Goal: Information Seeking & Learning: Learn about a topic

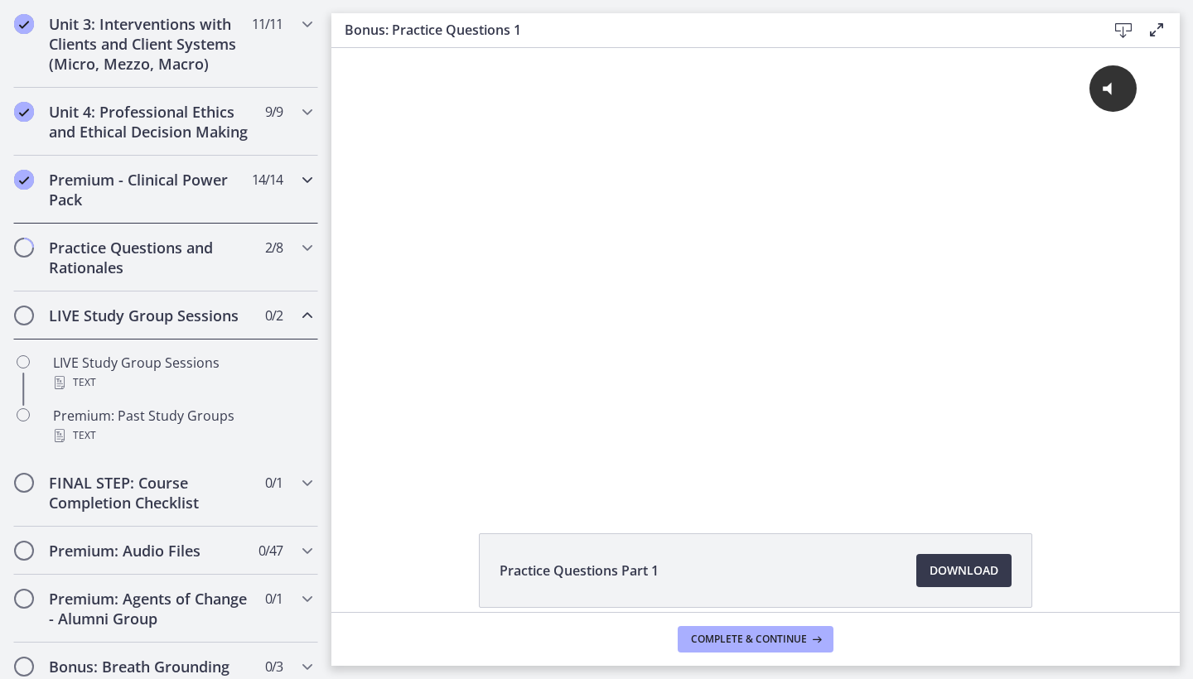
scroll to position [784, 0]
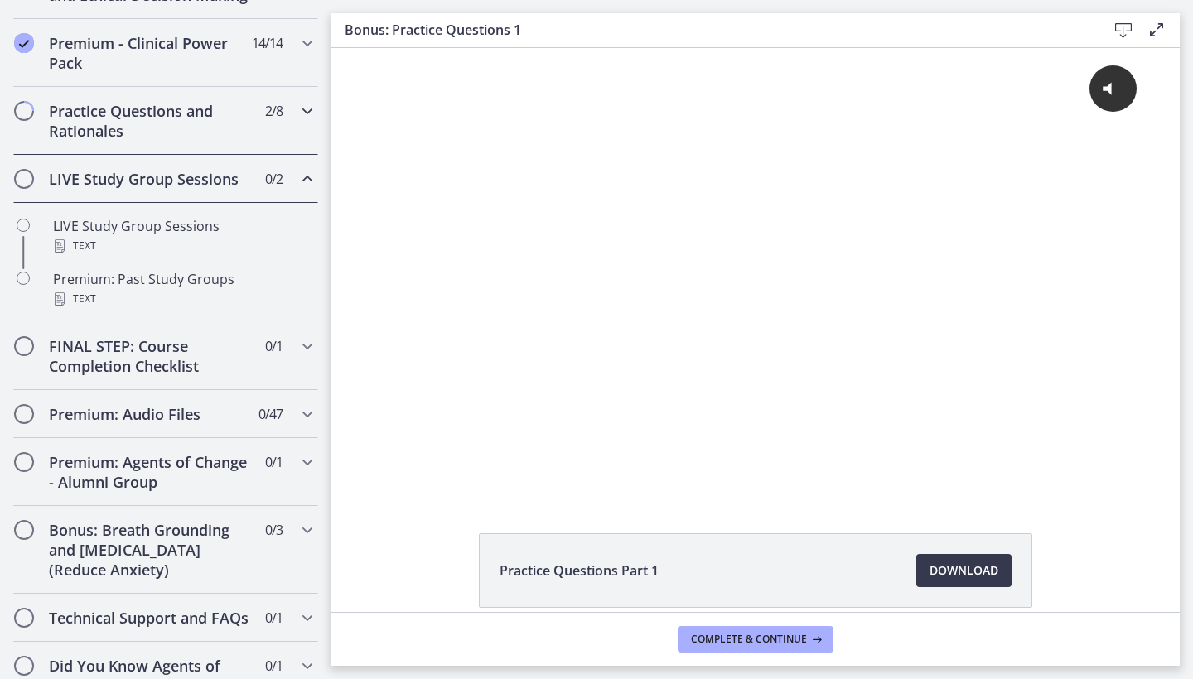
click at [244, 109] on h2 "Practice Questions and Rationales" at bounding box center [150, 121] width 202 height 40
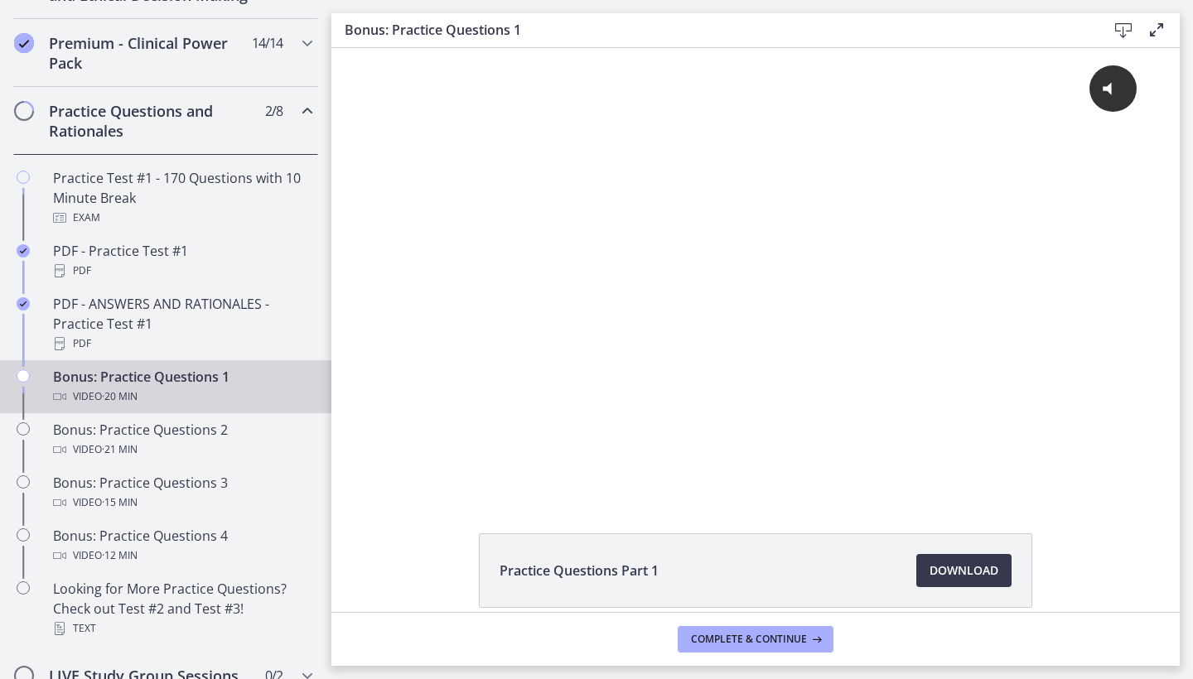
click at [154, 399] on div "Video · 20 min" at bounding box center [182, 397] width 258 height 20
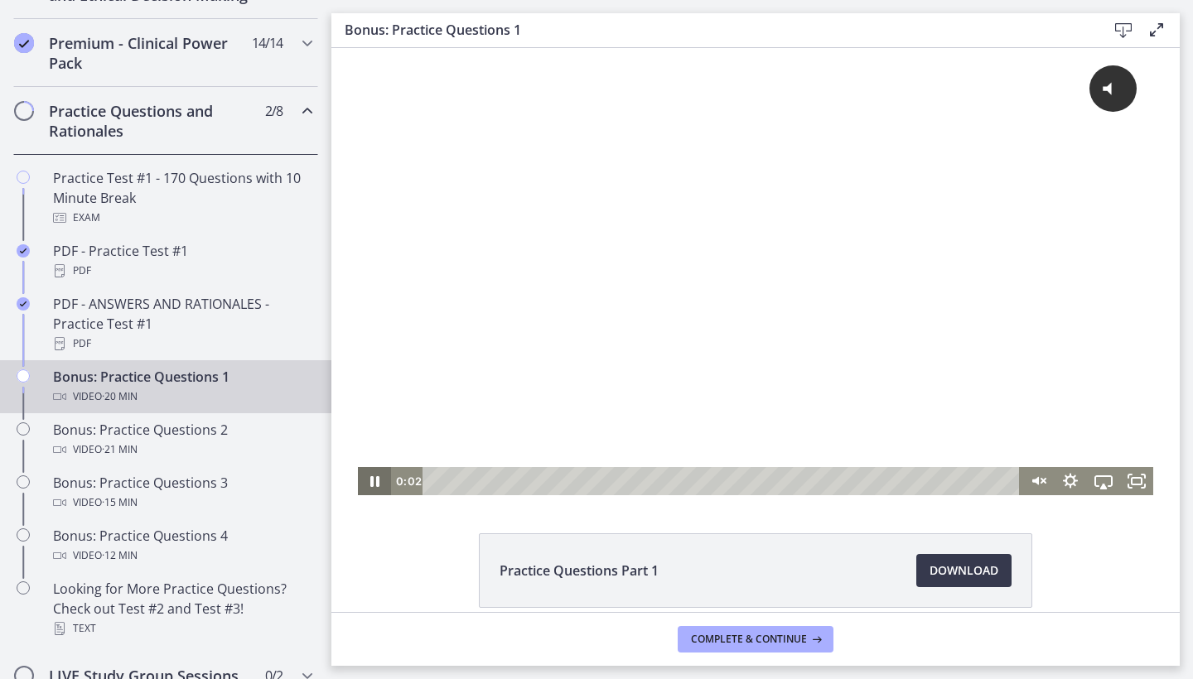
click at [372, 483] on icon "Pause" at bounding box center [374, 481] width 9 height 11
click at [373, 483] on icon "Play Video" at bounding box center [375, 481] width 8 height 12
click at [1068, 90] on span "Click for sound" at bounding box center [1031, 88] width 120 height 17
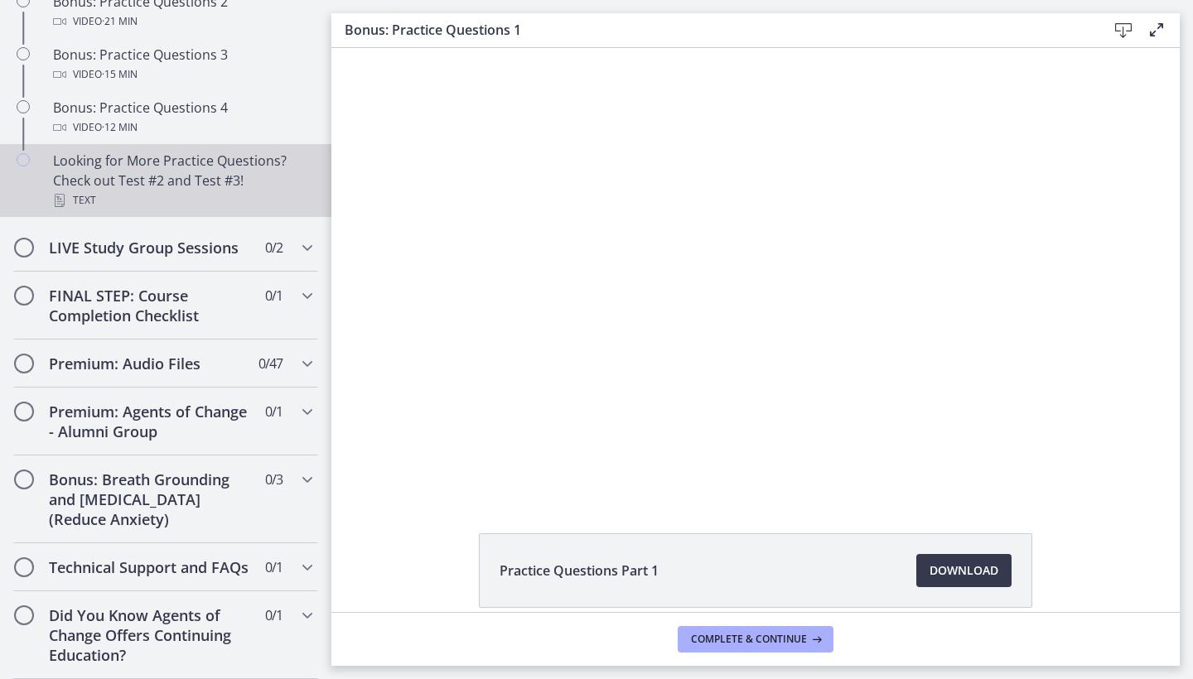
scroll to position [1212, 0]
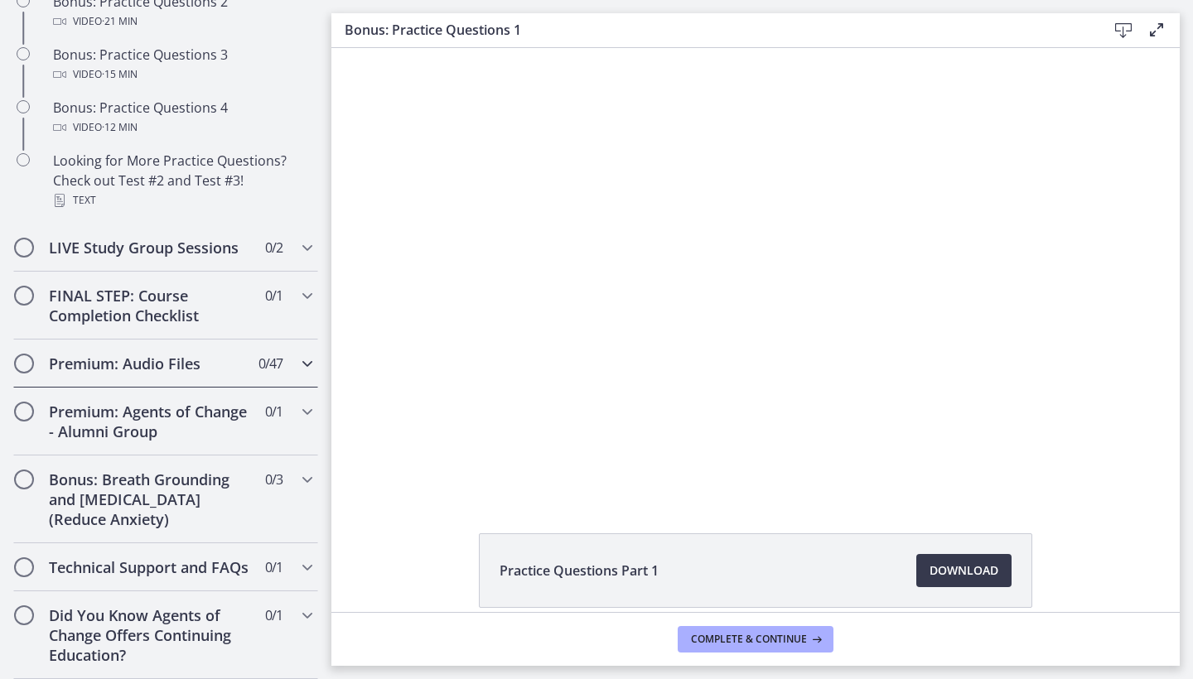
click at [195, 369] on h2 "Premium: Audio Files" at bounding box center [150, 364] width 202 height 20
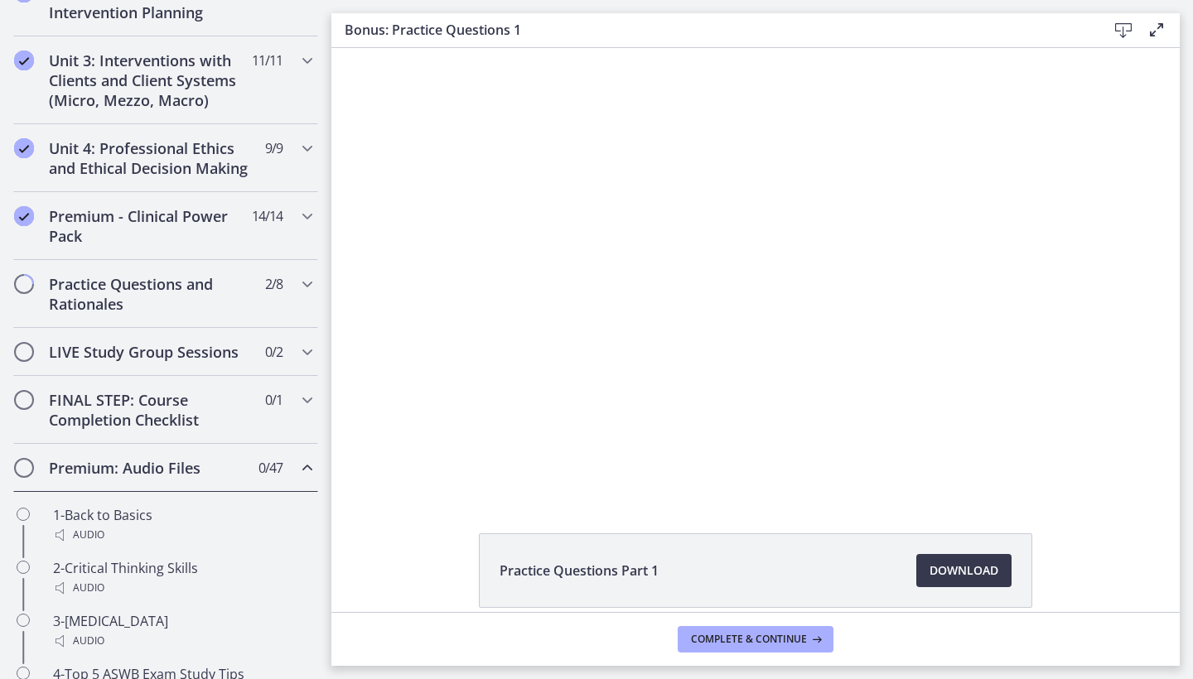
scroll to position [673, 0]
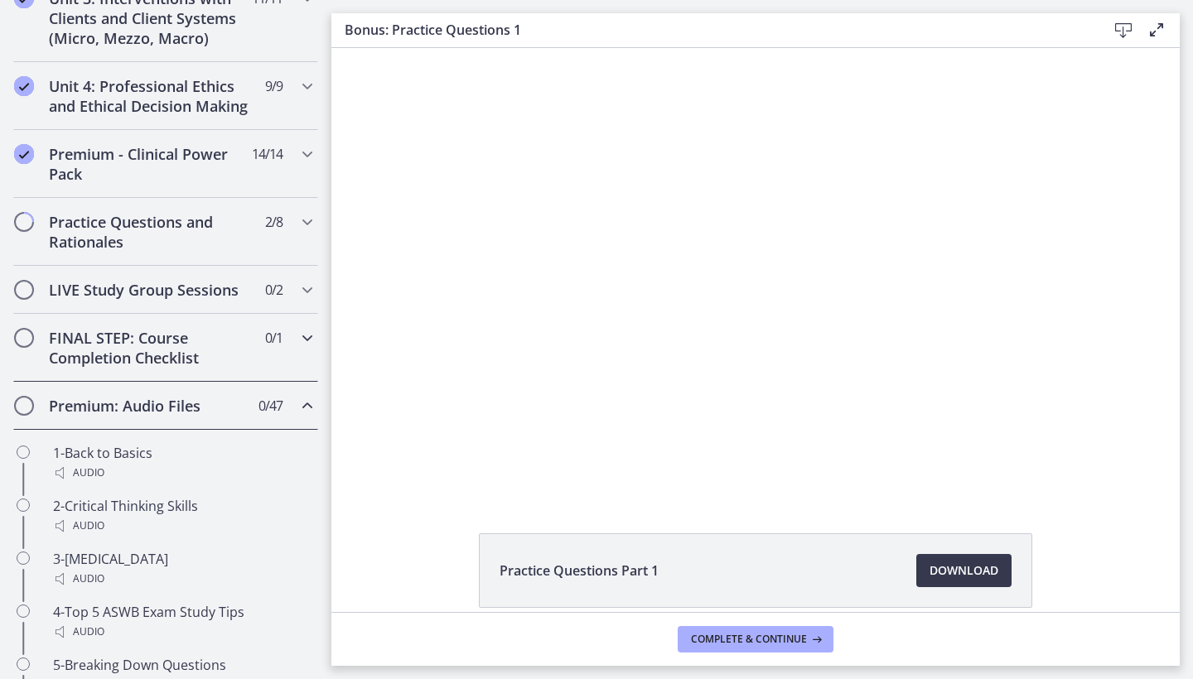
click at [235, 350] on h2 "FINAL STEP: Course Completion Checklist" at bounding box center [150, 348] width 202 height 40
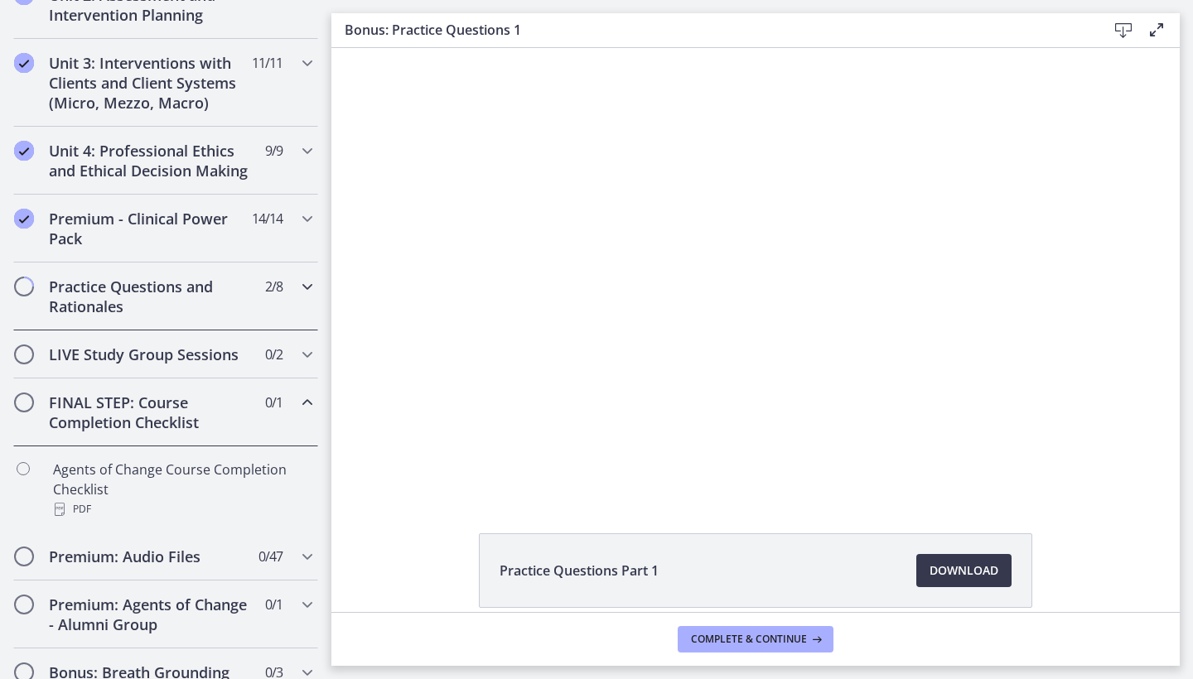
scroll to position [610, 0]
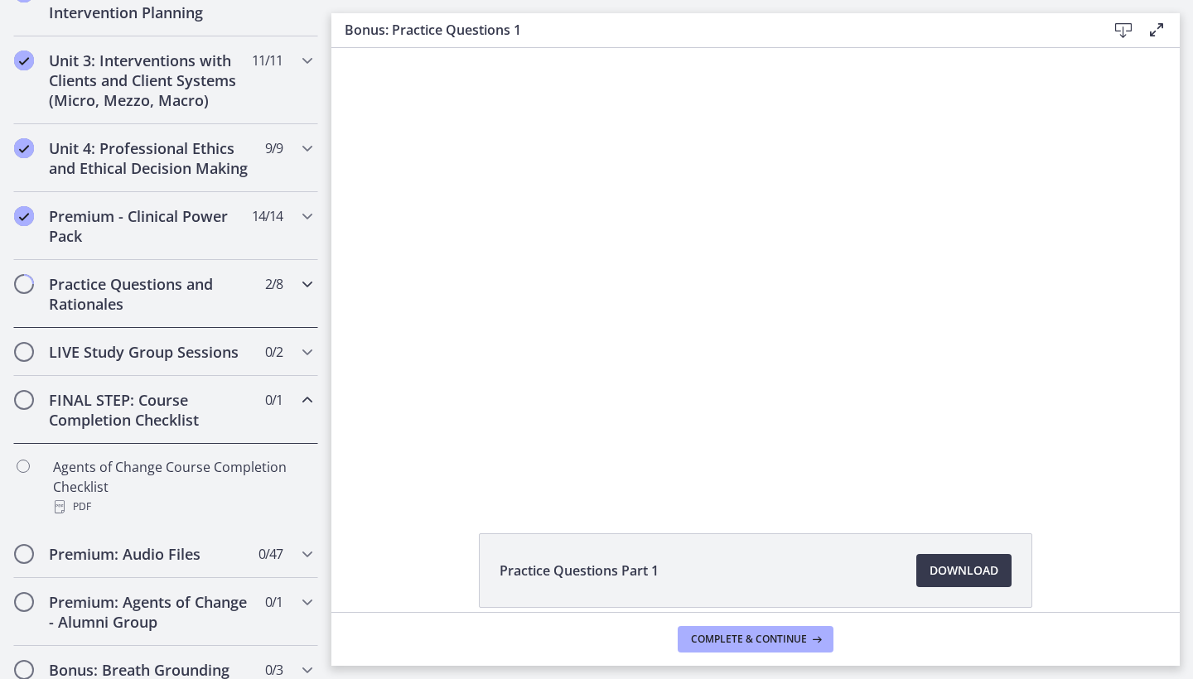
click at [306, 288] on icon "Chapters" at bounding box center [307, 284] width 20 height 20
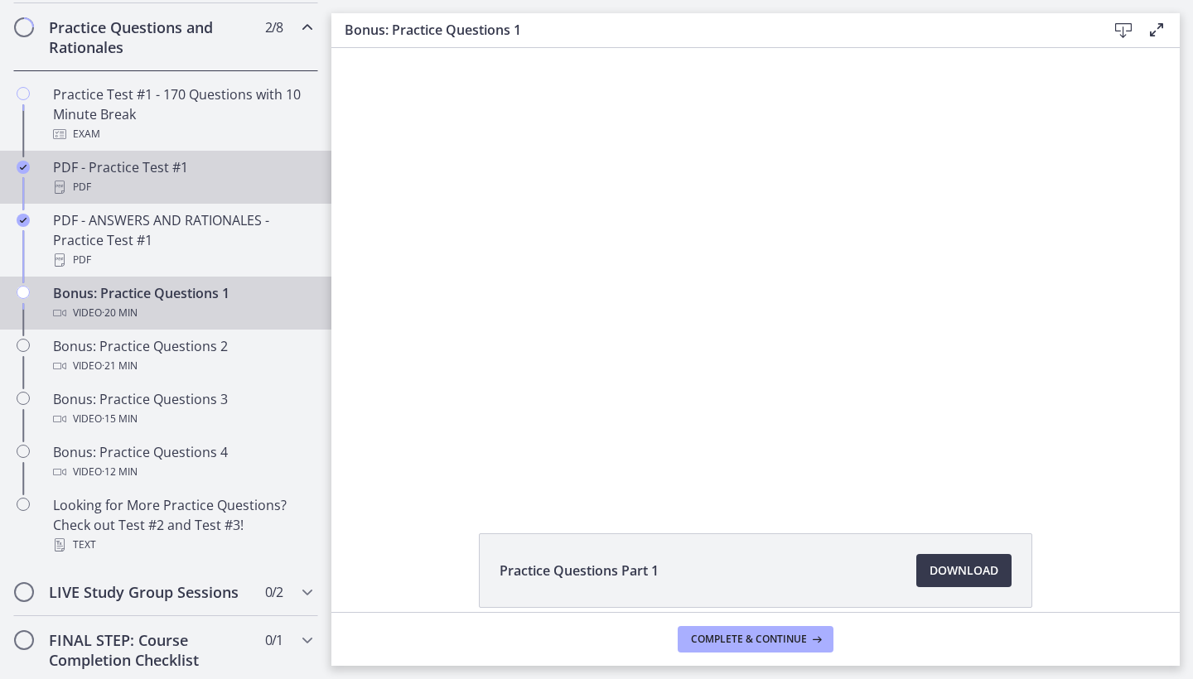
scroll to position [866, 0]
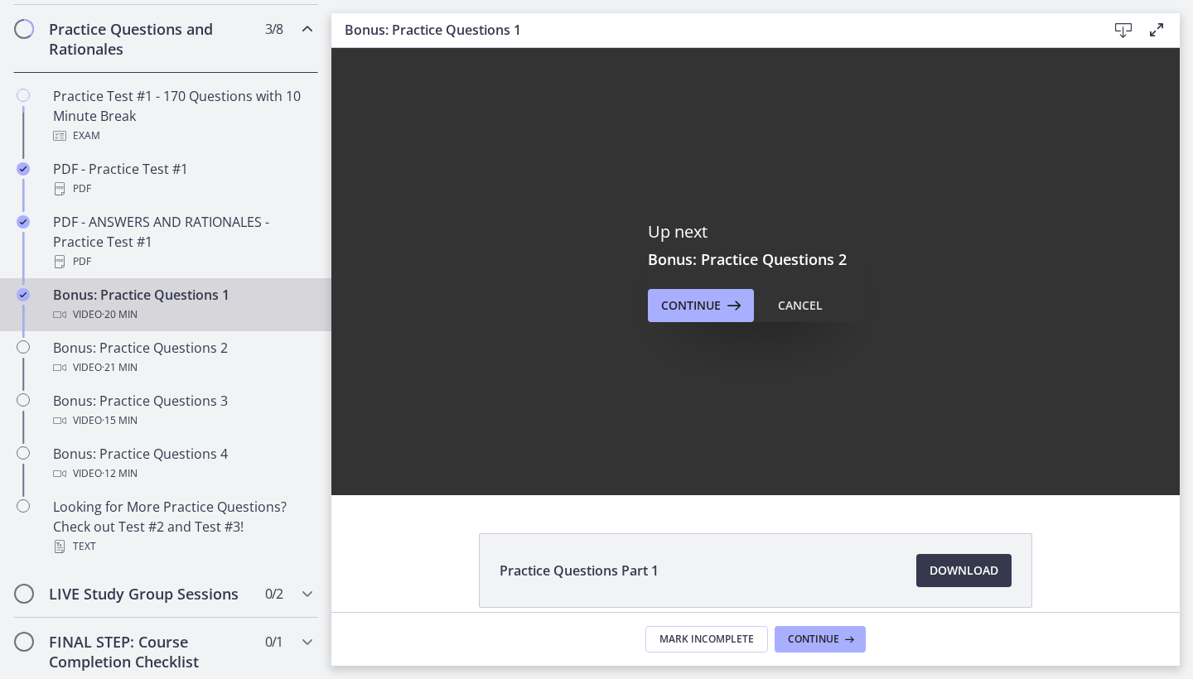
click at [745, 622] on footer "Mark Incomplete Continue" at bounding box center [755, 639] width 848 height 54
click at [744, 638] on span "Mark Incomplete" at bounding box center [706, 639] width 94 height 13
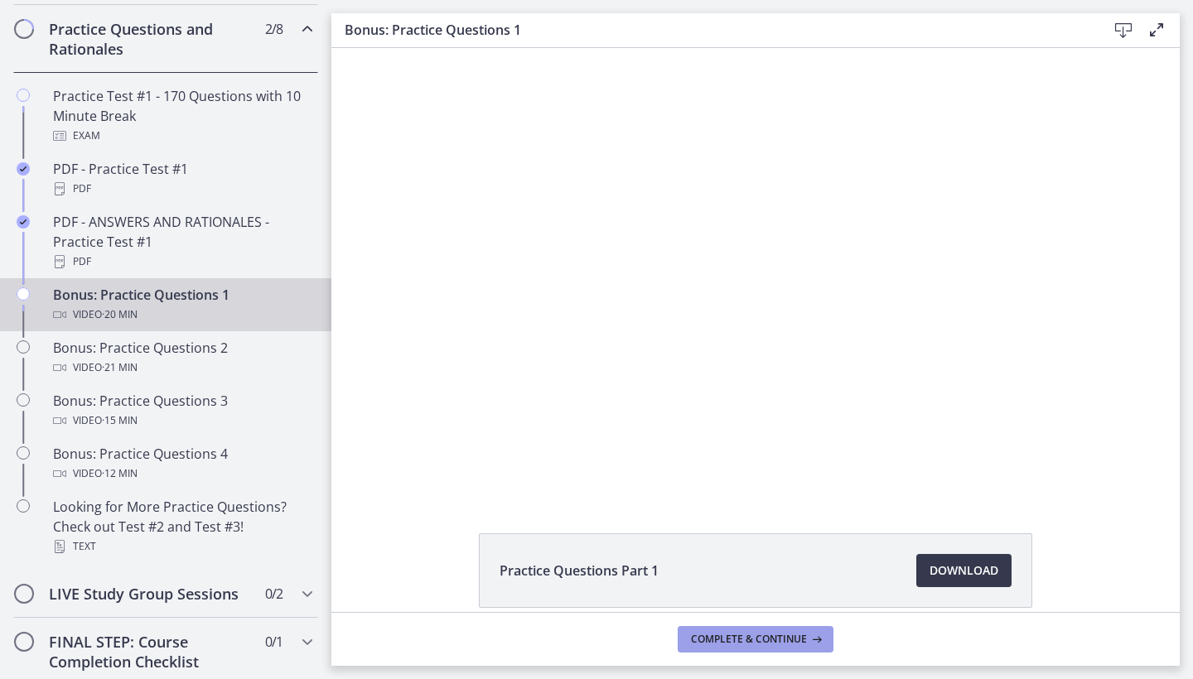
click at [761, 644] on span "Complete & continue" at bounding box center [749, 639] width 116 height 13
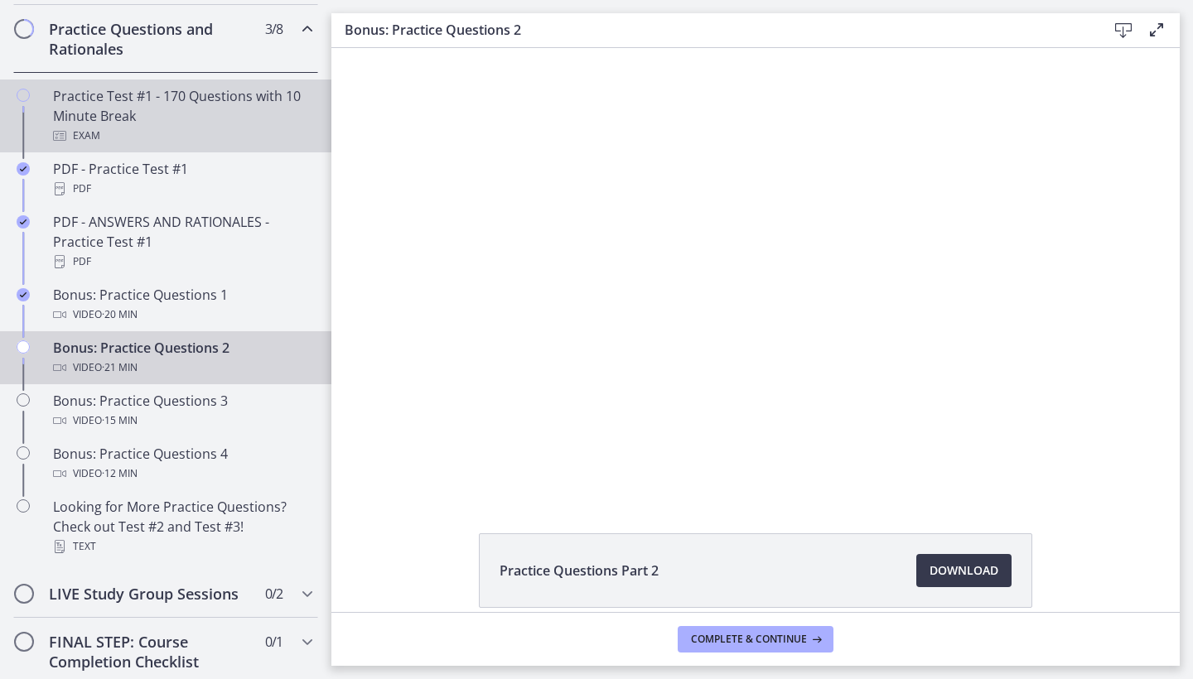
click at [152, 128] on div "Exam" at bounding box center [182, 136] width 258 height 20
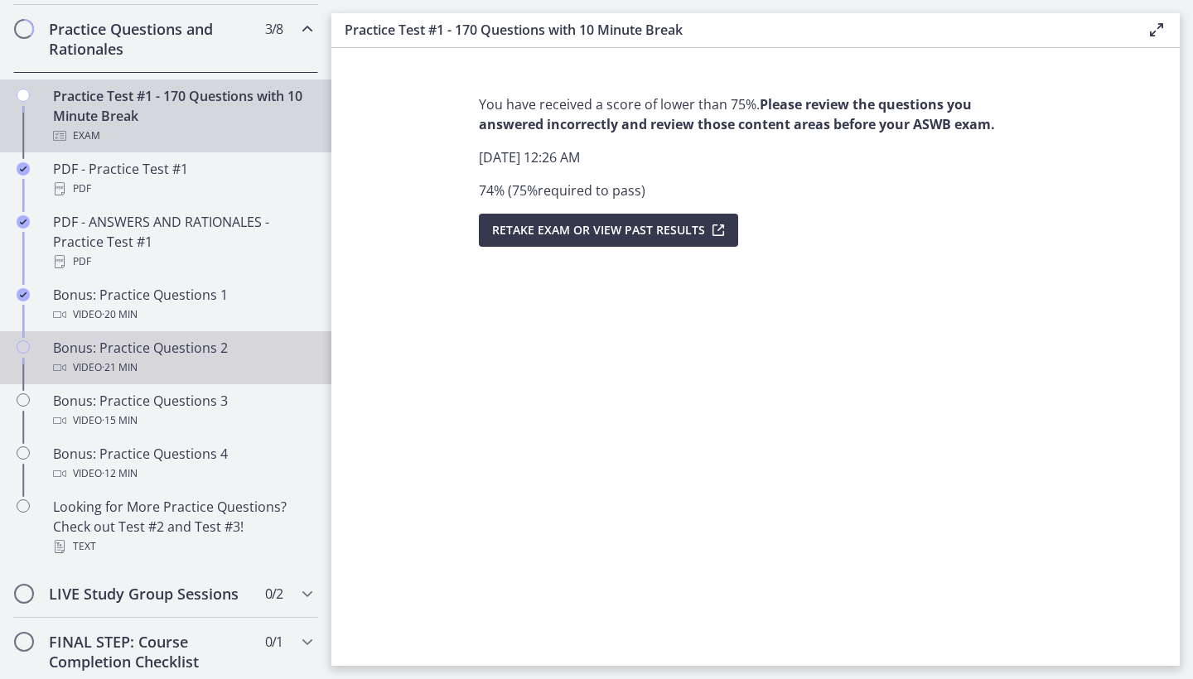
click at [86, 345] on div "Bonus: Practice Questions 2 Video · 21 min" at bounding box center [182, 358] width 258 height 40
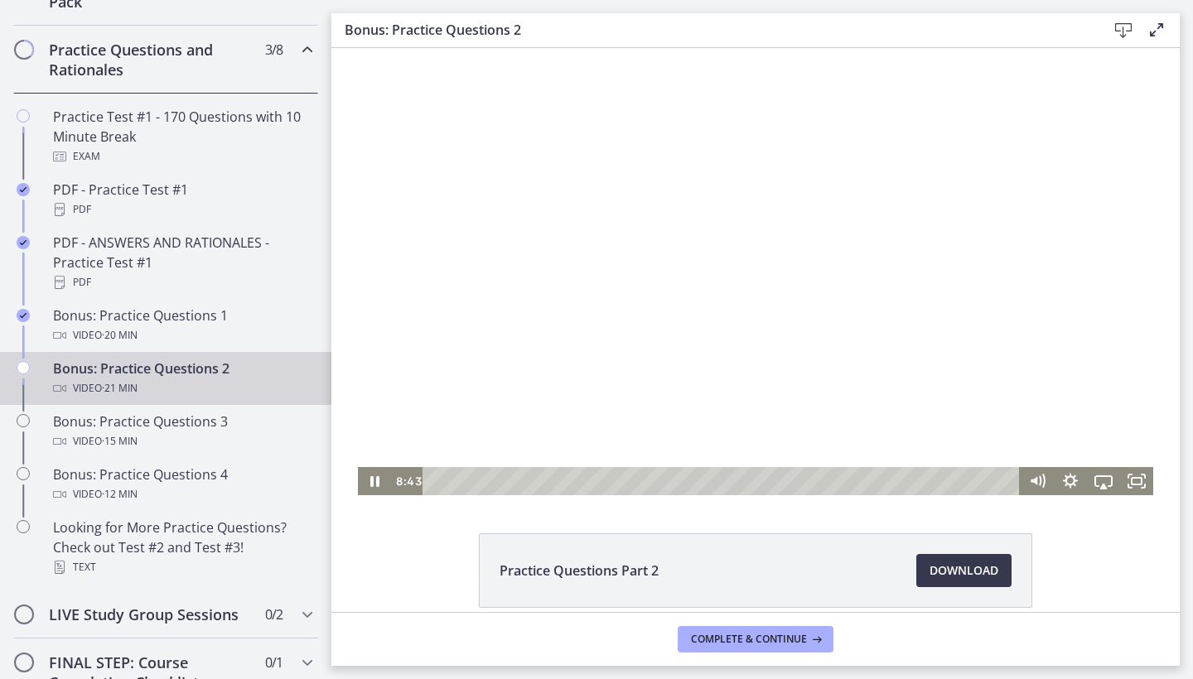
click at [653, 314] on div at bounding box center [755, 271] width 795 height 447
click at [1012, 483] on div "21:02" at bounding box center [723, 481] width 577 height 28
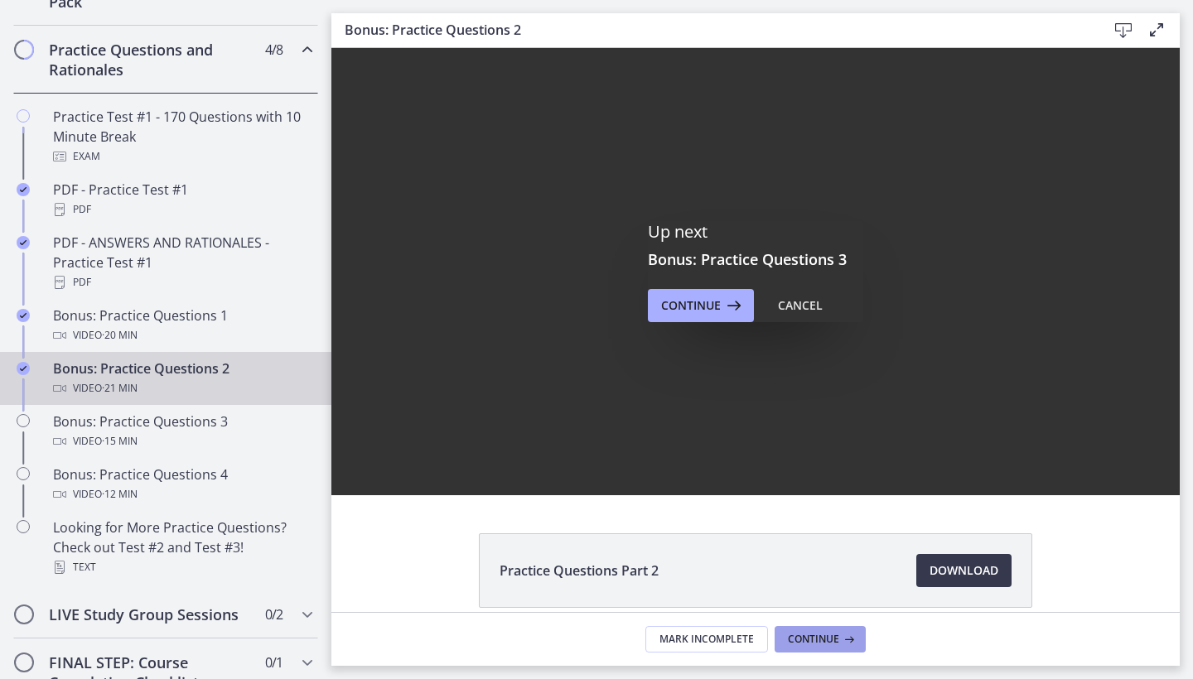
click at [826, 637] on span "Continue" at bounding box center [813, 639] width 51 height 13
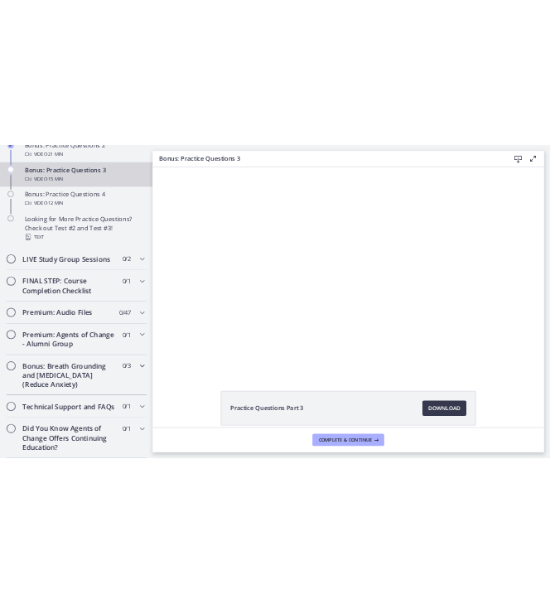
scroll to position [1212, 0]
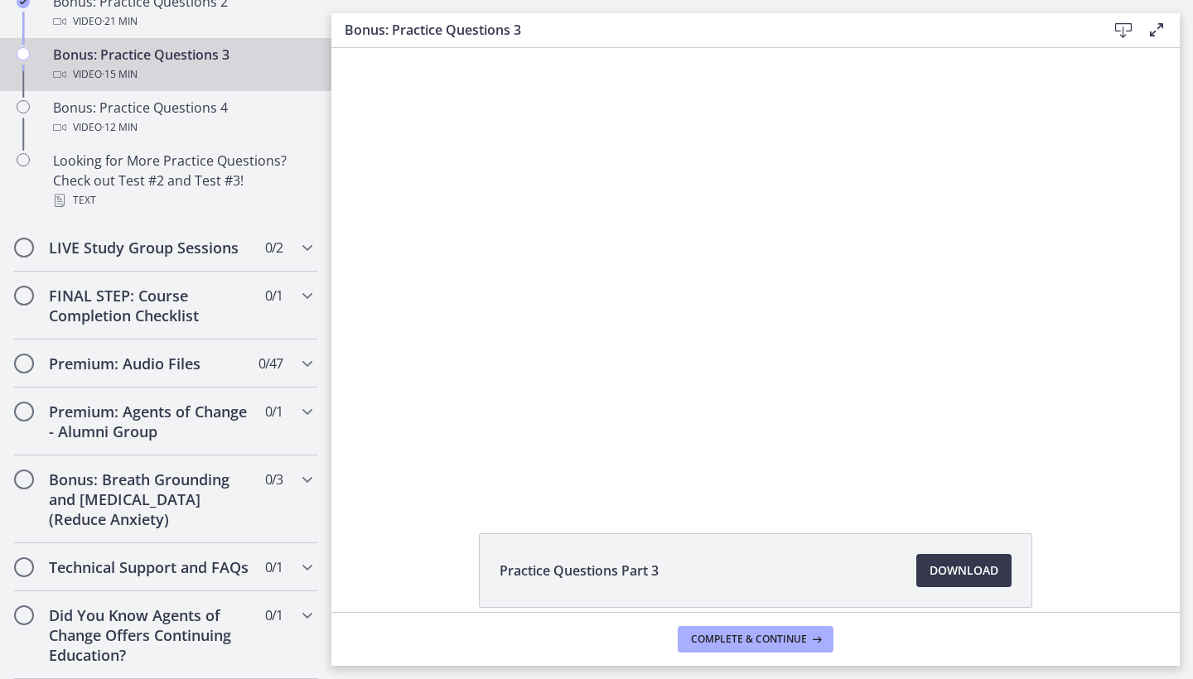
click at [1192, 126] on main "Bonus: Practice Questions 3 Download Enable fullscreen Practice Questions Part …" at bounding box center [761, 339] width 861 height 679
click at [1192, 185] on main "Bonus: Practice Questions 3 Download Enable fullscreen Practice Questions Part …" at bounding box center [761, 339] width 861 height 679
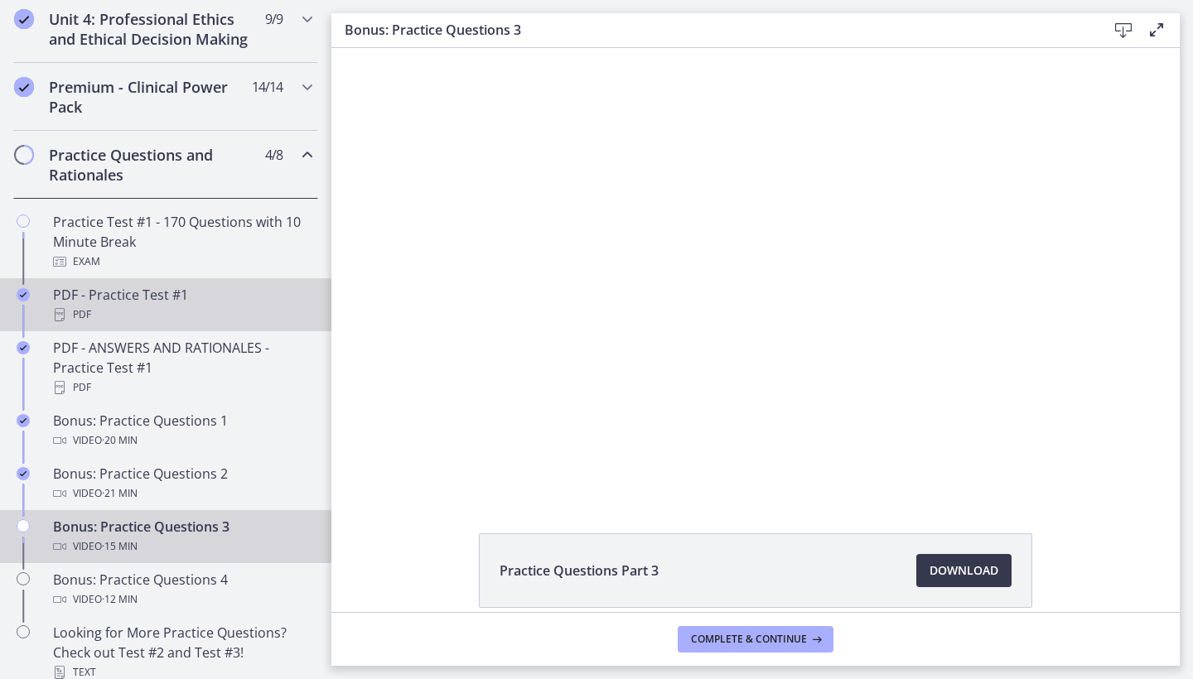
scroll to position [339, 0]
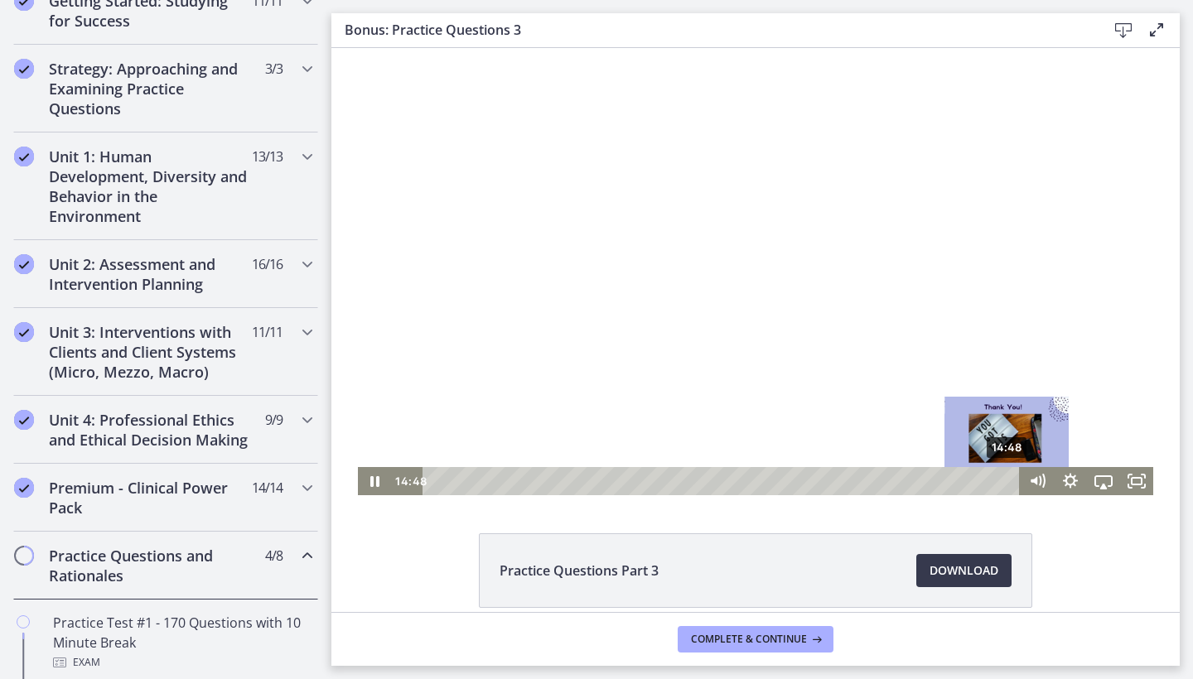
click at [1008, 479] on div "14:48" at bounding box center [723, 481] width 577 height 28
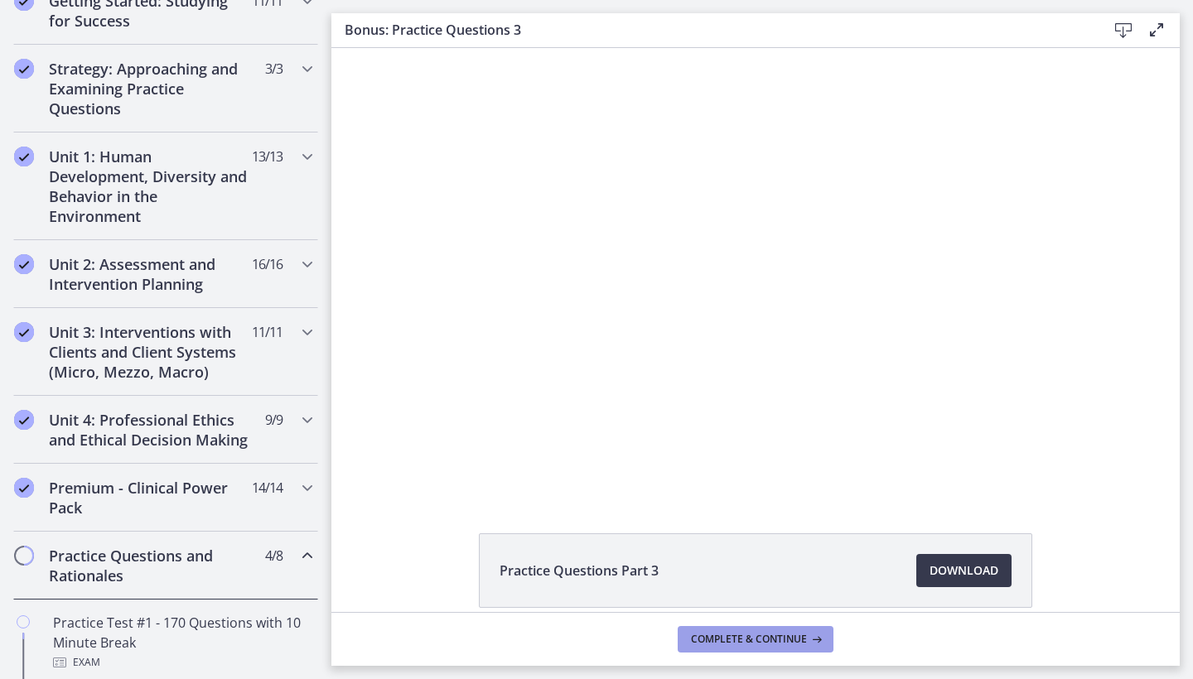
click at [759, 641] on span "Complete & continue" at bounding box center [749, 639] width 116 height 13
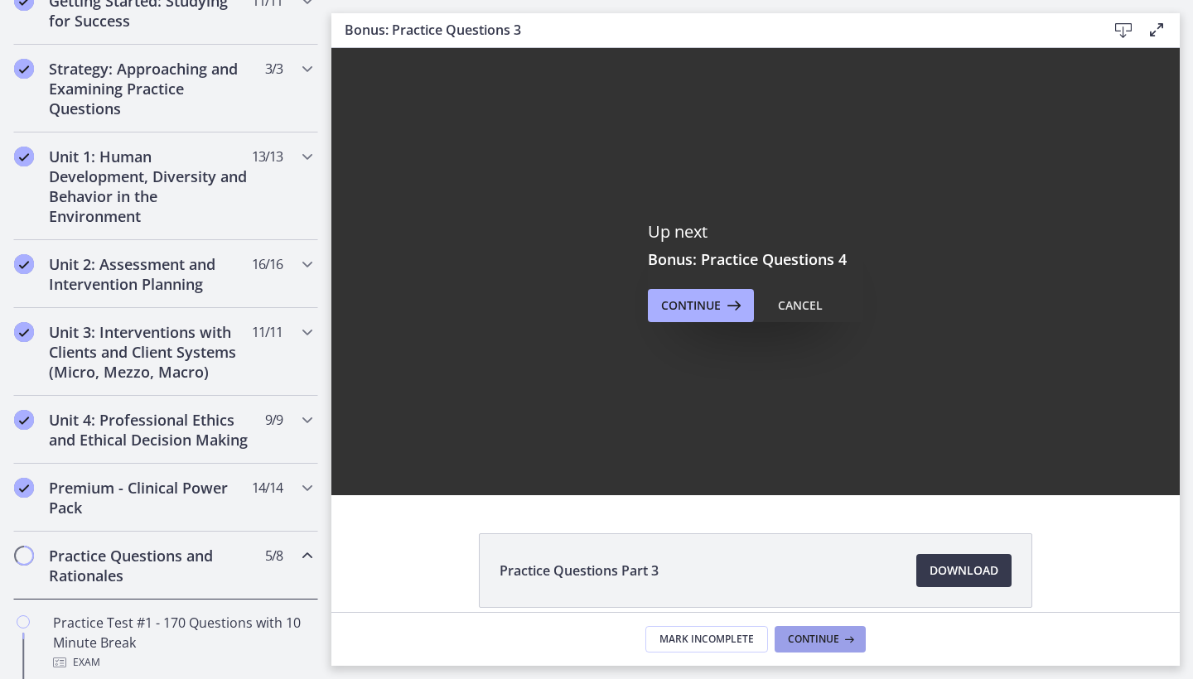
click at [830, 641] on span "Continue" at bounding box center [813, 639] width 51 height 13
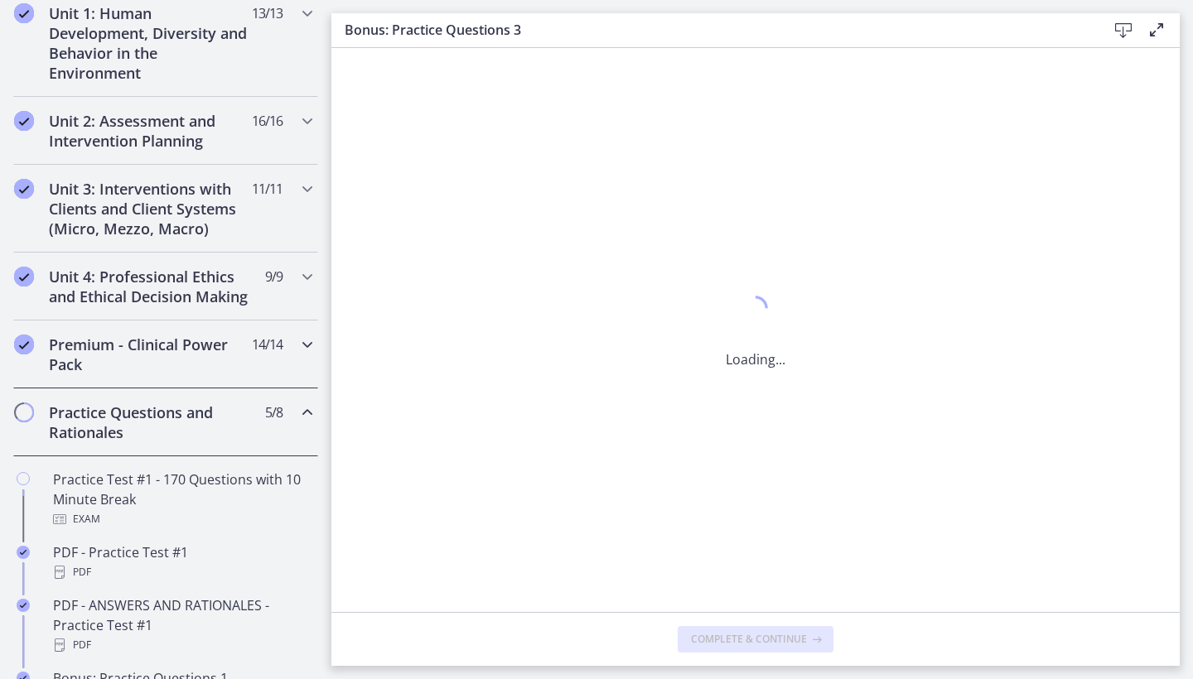
scroll to position [562, 0]
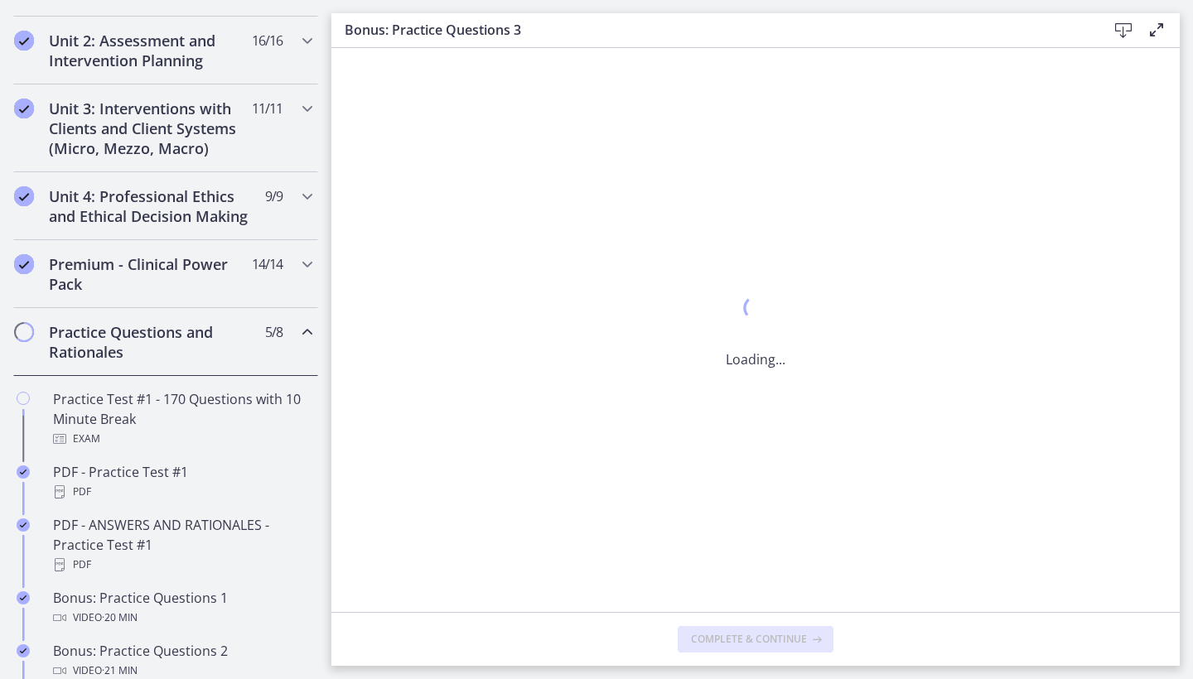
click at [272, 331] on span "5 / 8 Completed" at bounding box center [273, 332] width 17 height 20
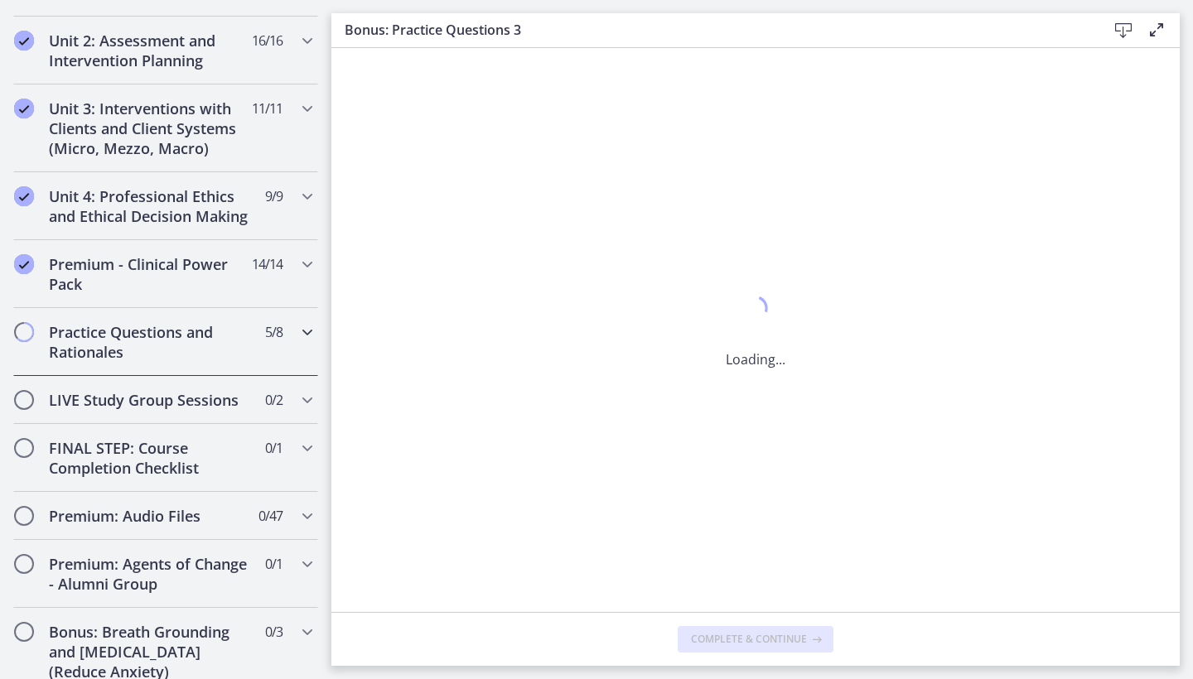
click at [272, 331] on span "5 / 8 Completed" at bounding box center [273, 332] width 17 height 20
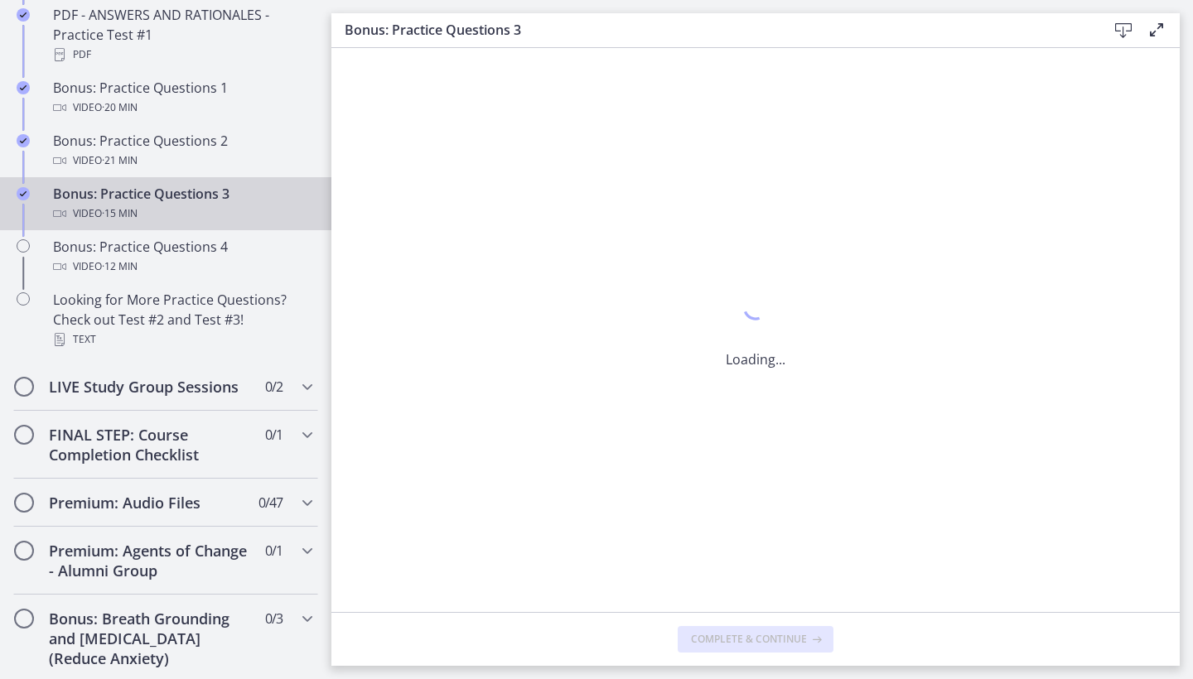
scroll to position [1071, 0]
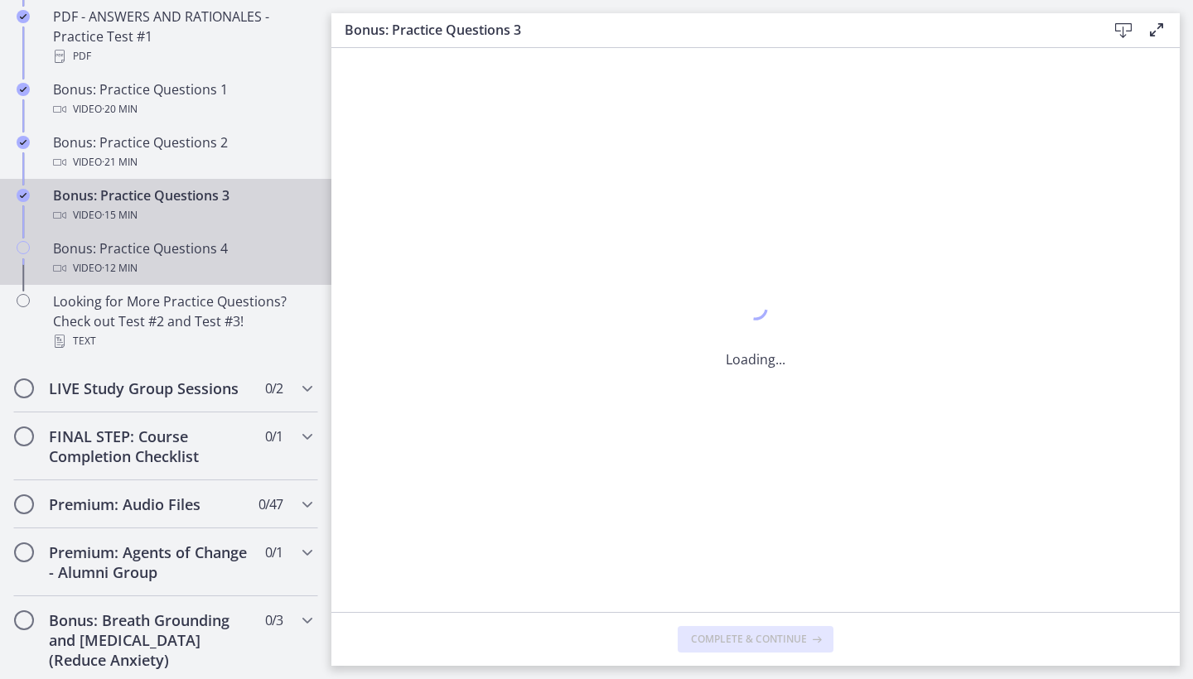
click at [222, 252] on div "Bonus: Practice Questions 4 Video · 12 min" at bounding box center [182, 259] width 258 height 40
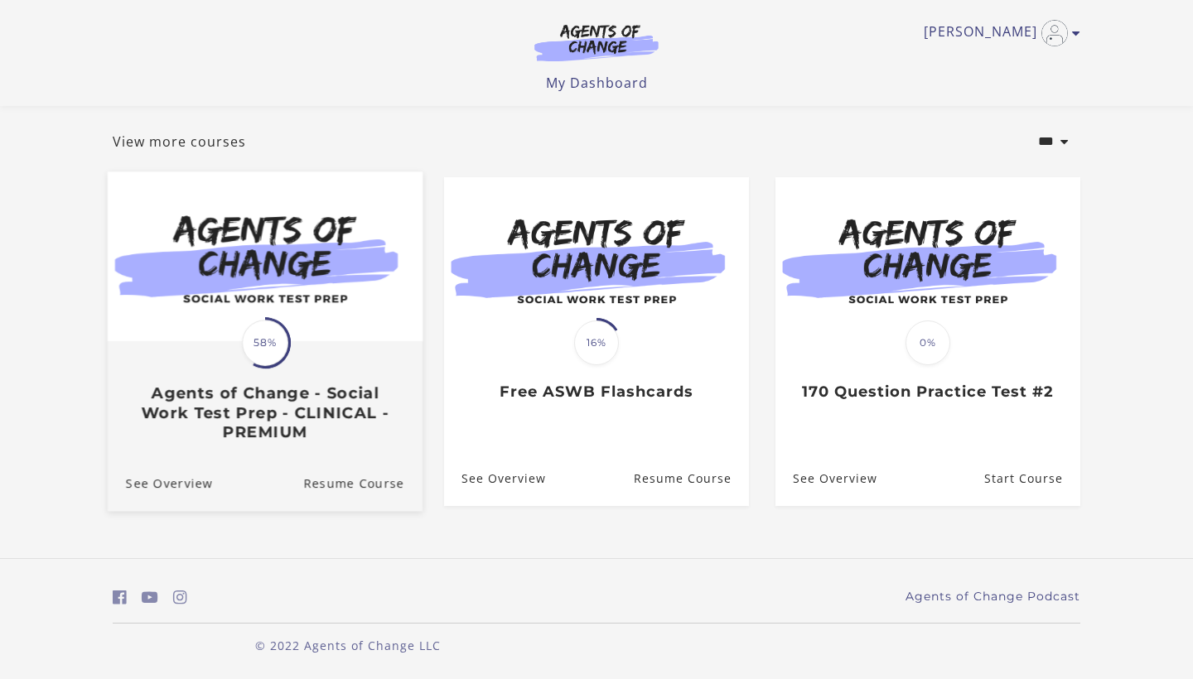
scroll to position [81, 0]
click at [322, 420] on h3 "Agents of Change - Social Work Test Prep - CLINICAL - PREMIUM" at bounding box center [265, 412] width 278 height 58
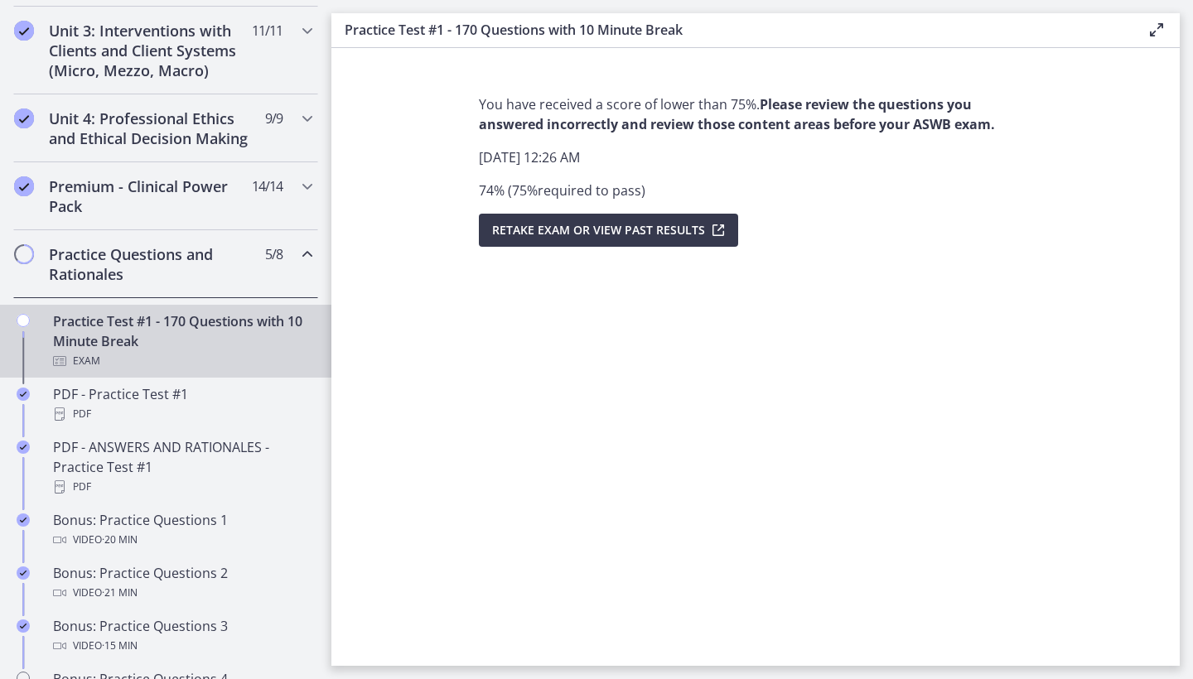
scroll to position [651, 0]
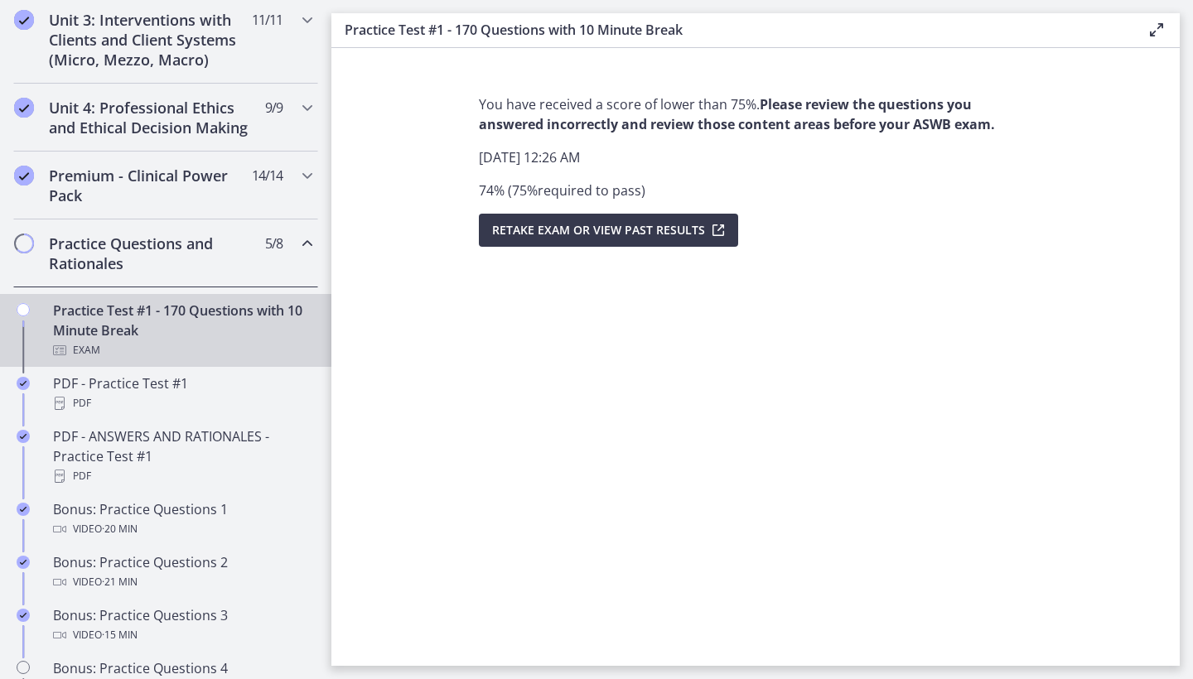
click at [265, 251] on span "5 / 8 Completed" at bounding box center [273, 244] width 17 height 20
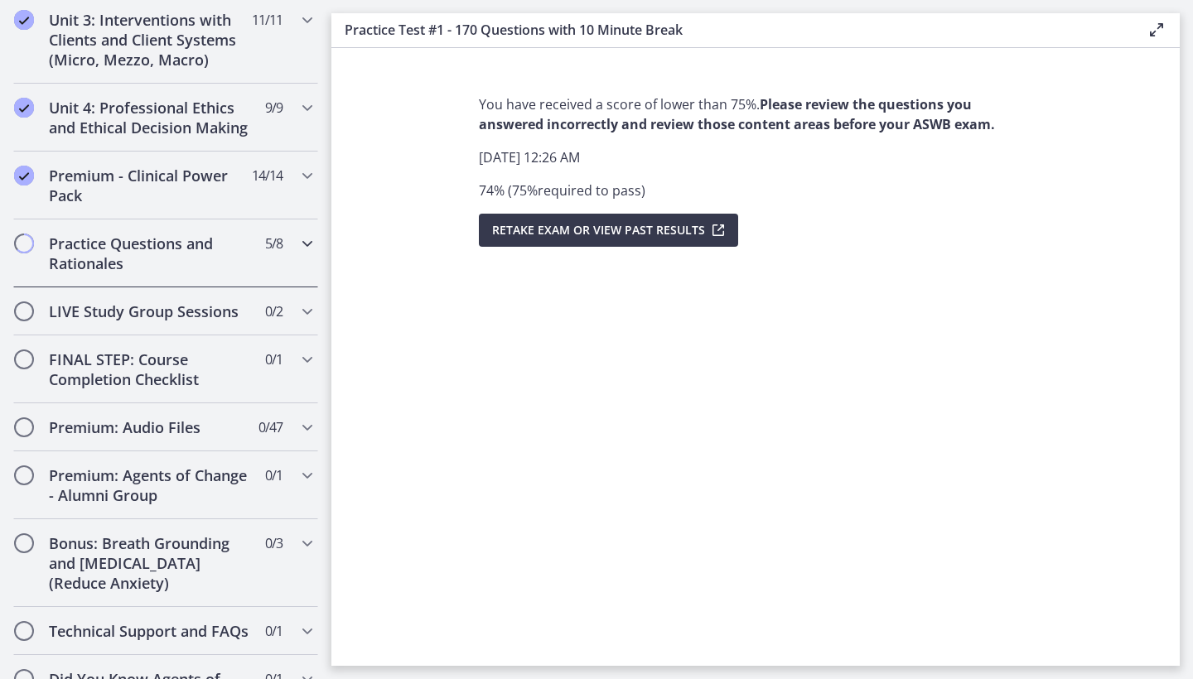
click at [265, 253] on span "5 / 8 Completed" at bounding box center [273, 244] width 17 height 20
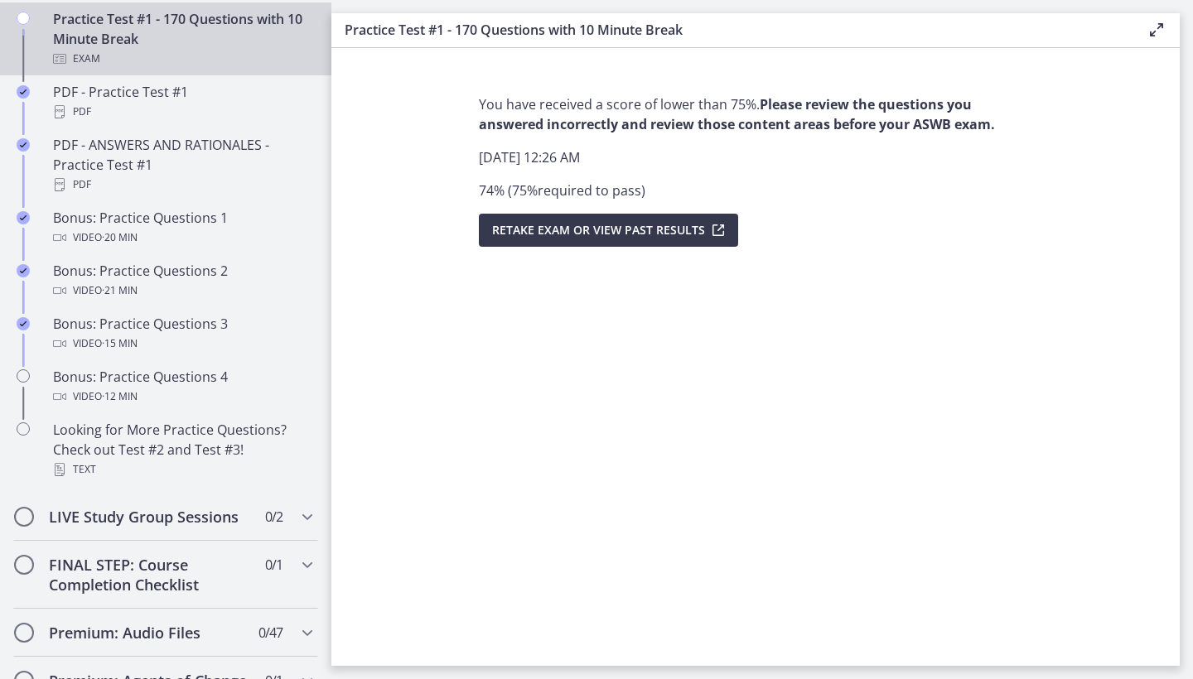
scroll to position [1006, 0]
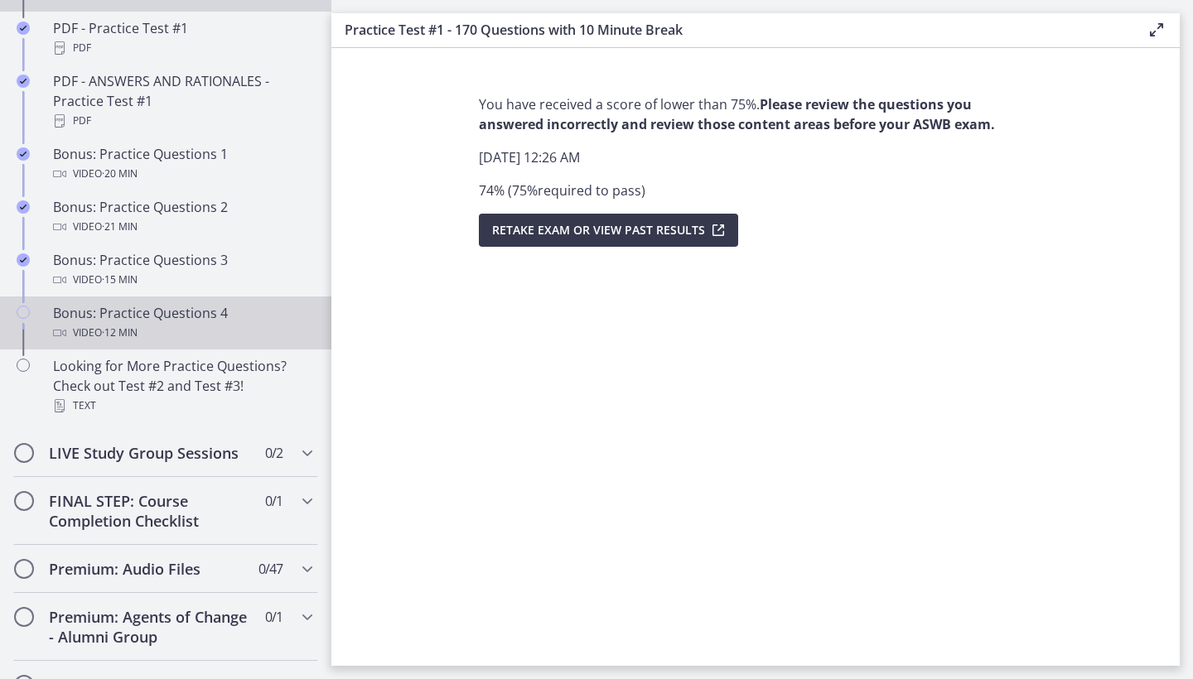
click at [215, 318] on div "Bonus: Practice Questions 4 Video · 12 min" at bounding box center [182, 323] width 258 height 40
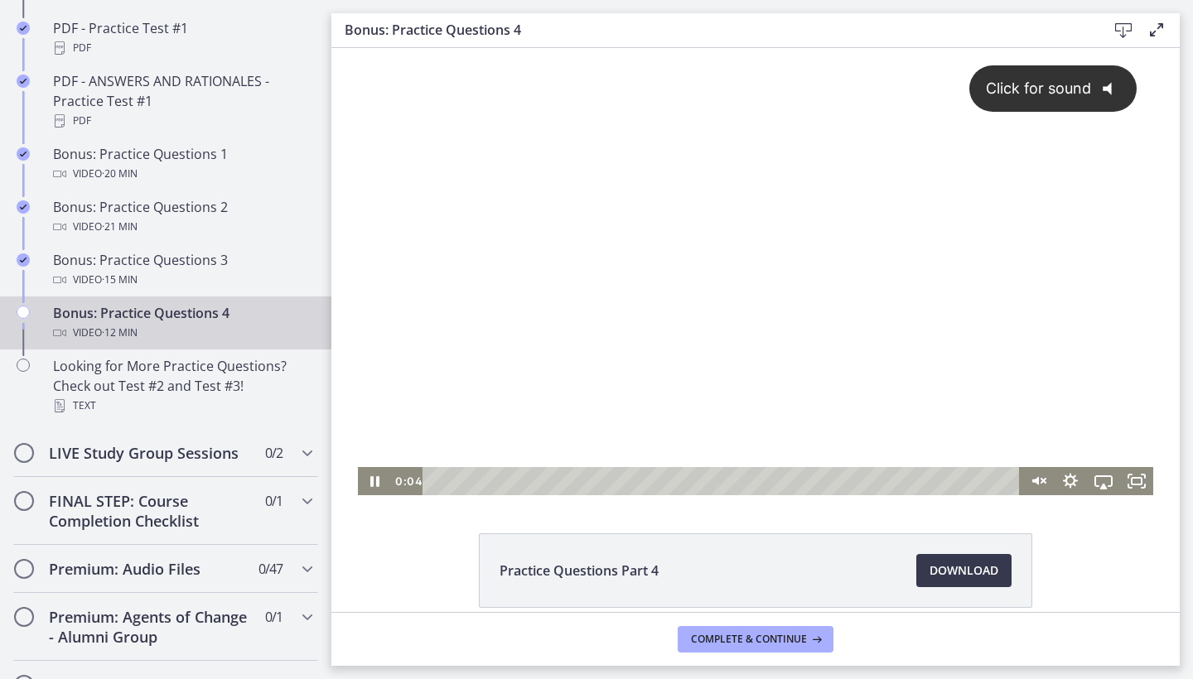
click at [1047, 94] on span "Click for sound" at bounding box center [1031, 88] width 120 height 17
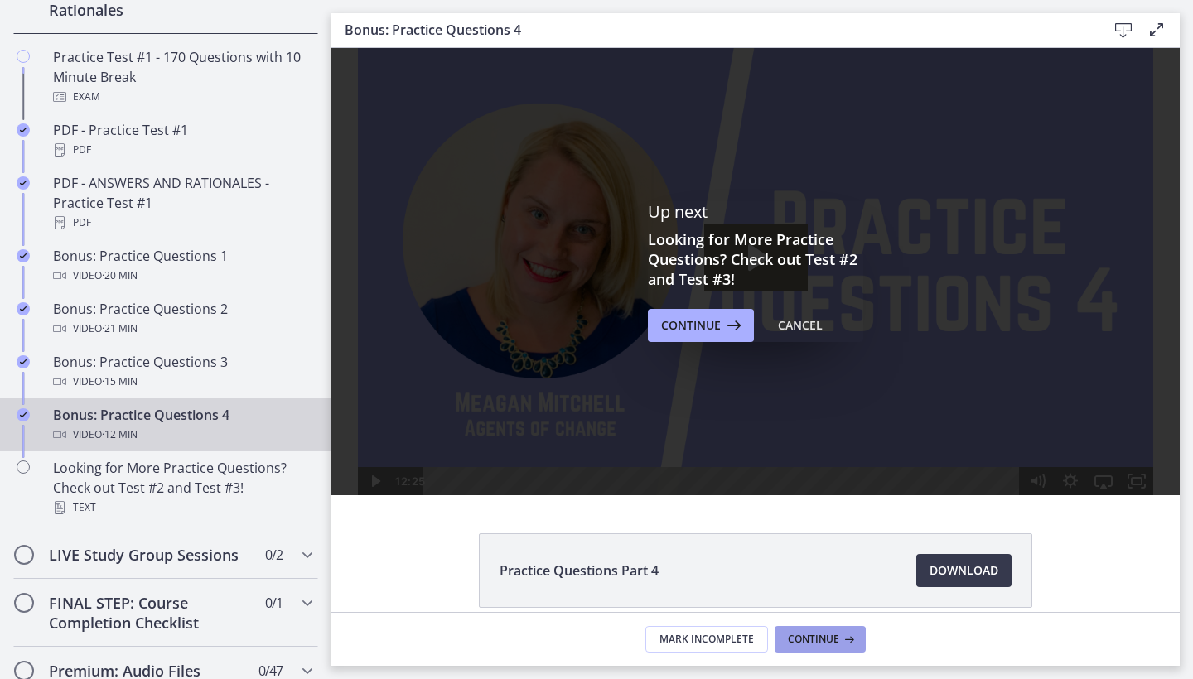
click at [842, 641] on icon at bounding box center [847, 639] width 17 height 13
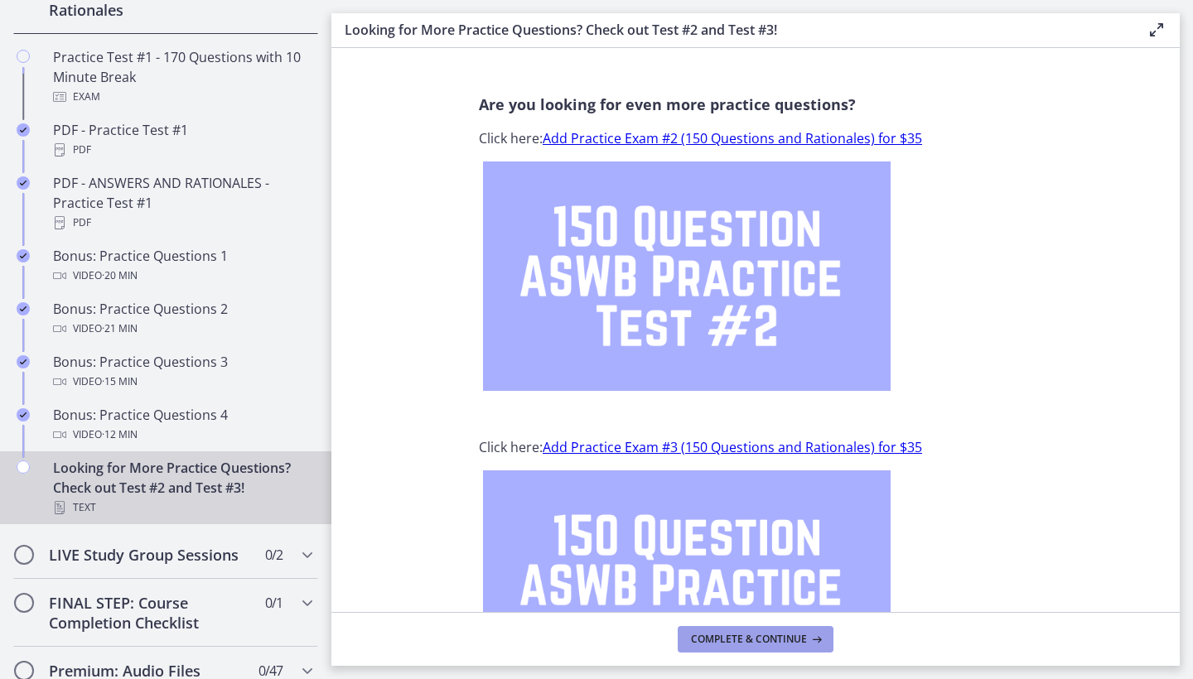
click at [712, 638] on span "Complete & continue" at bounding box center [749, 639] width 116 height 13
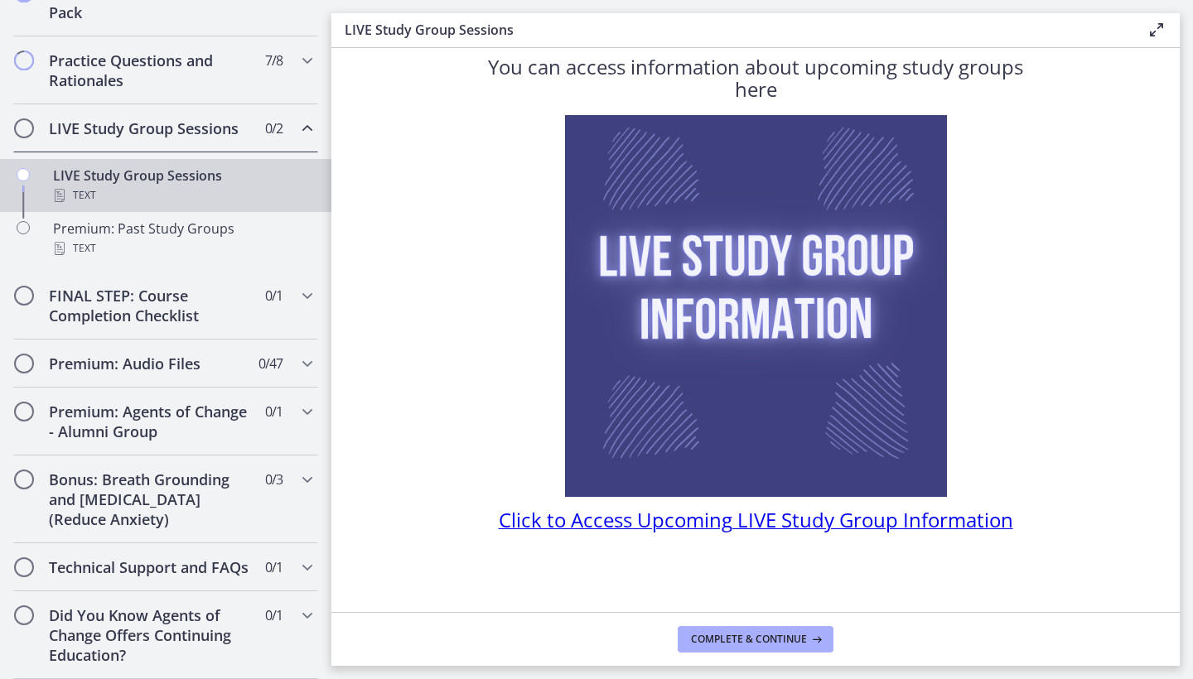
scroll to position [37, 0]
click at [556, 518] on span "Click to Access Upcoming LIVE Study Group Information" at bounding box center [756, 519] width 514 height 27
click at [735, 644] on span "Complete & continue" at bounding box center [749, 639] width 116 height 13
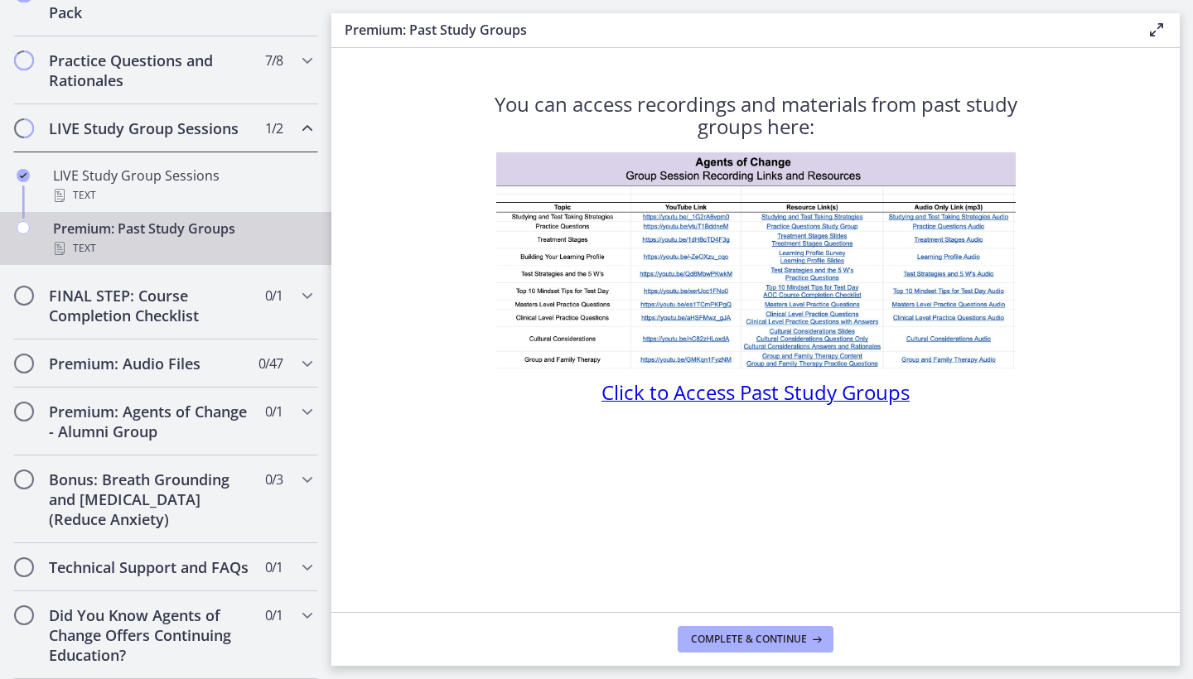
click at [678, 403] on span "Click to Access Past Study Groups" at bounding box center [755, 392] width 308 height 27
click at [763, 633] on span "Complete & continue" at bounding box center [749, 639] width 116 height 13
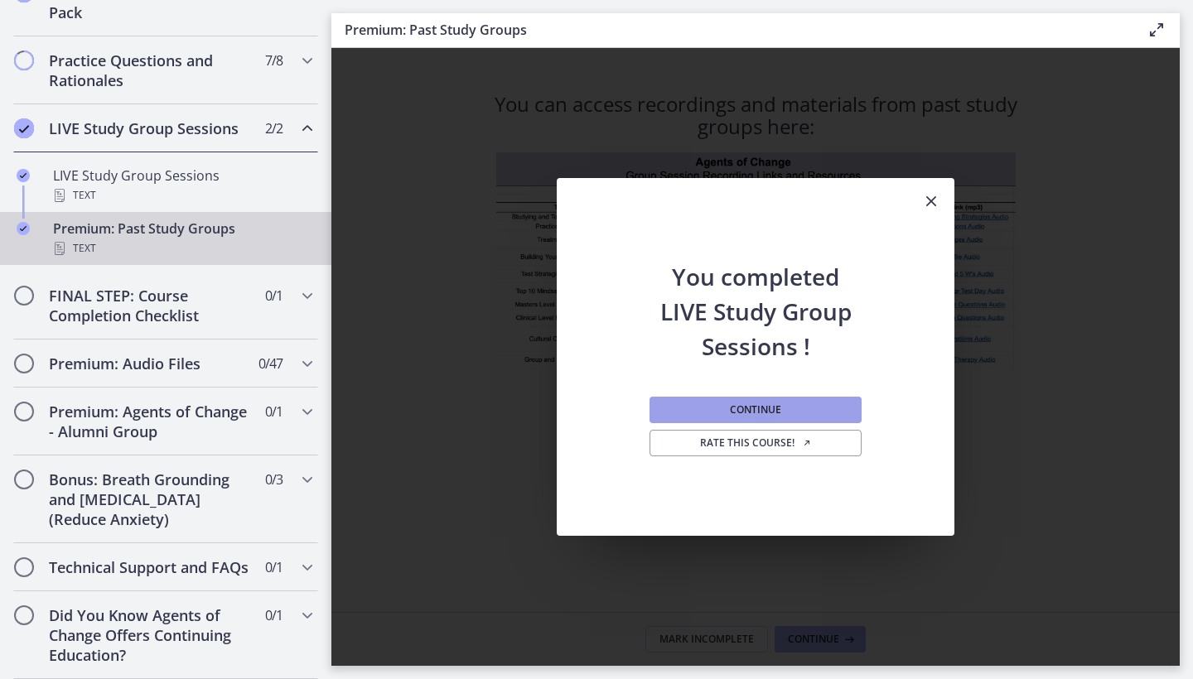
click at [739, 415] on span "Continue" at bounding box center [755, 409] width 51 height 13
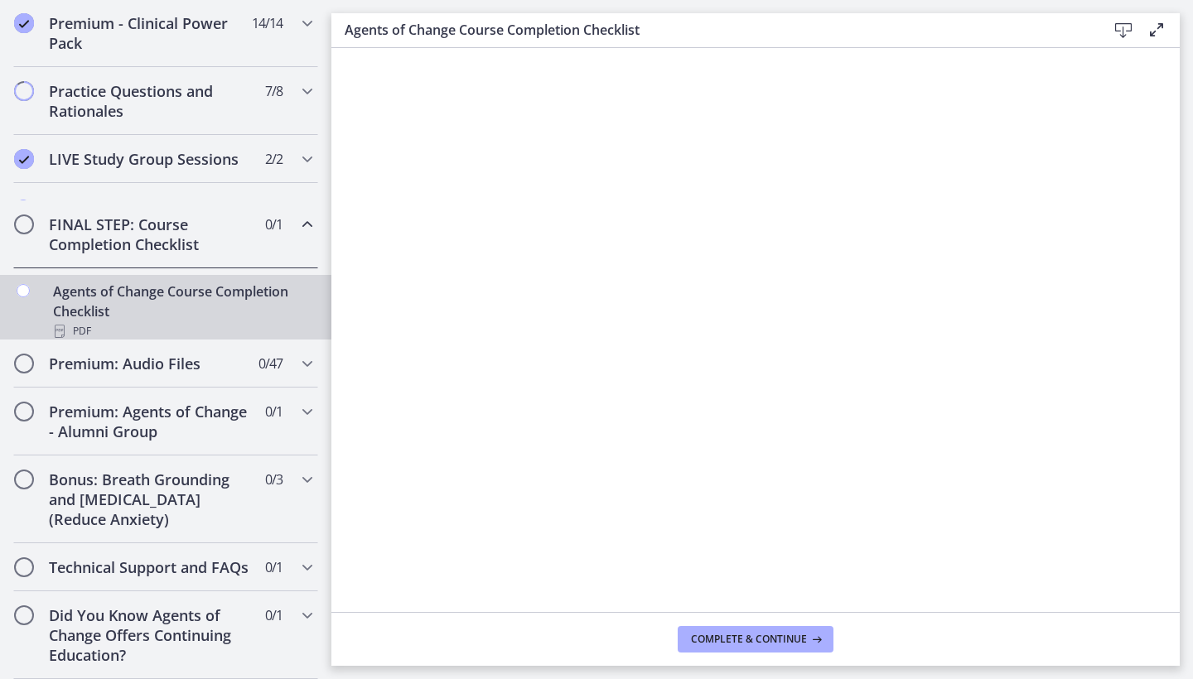
scroll to position [801, 0]
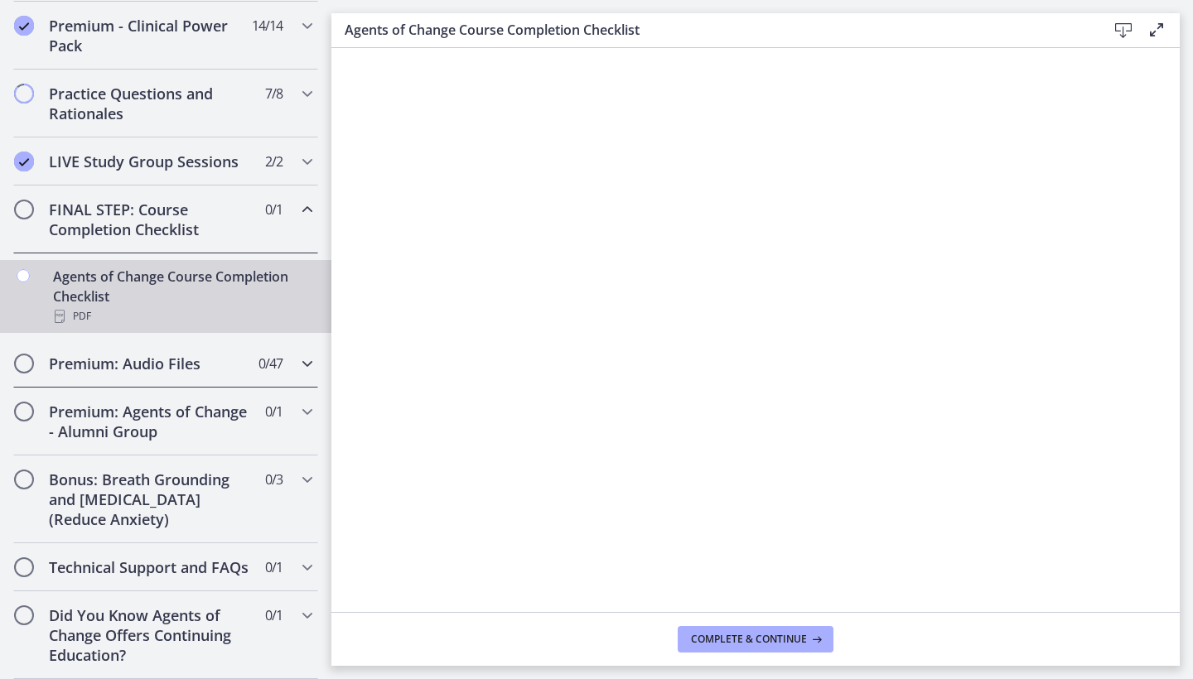
click at [169, 374] on div "Premium: Audio Files 0 / 47 Completed" at bounding box center [165, 364] width 305 height 48
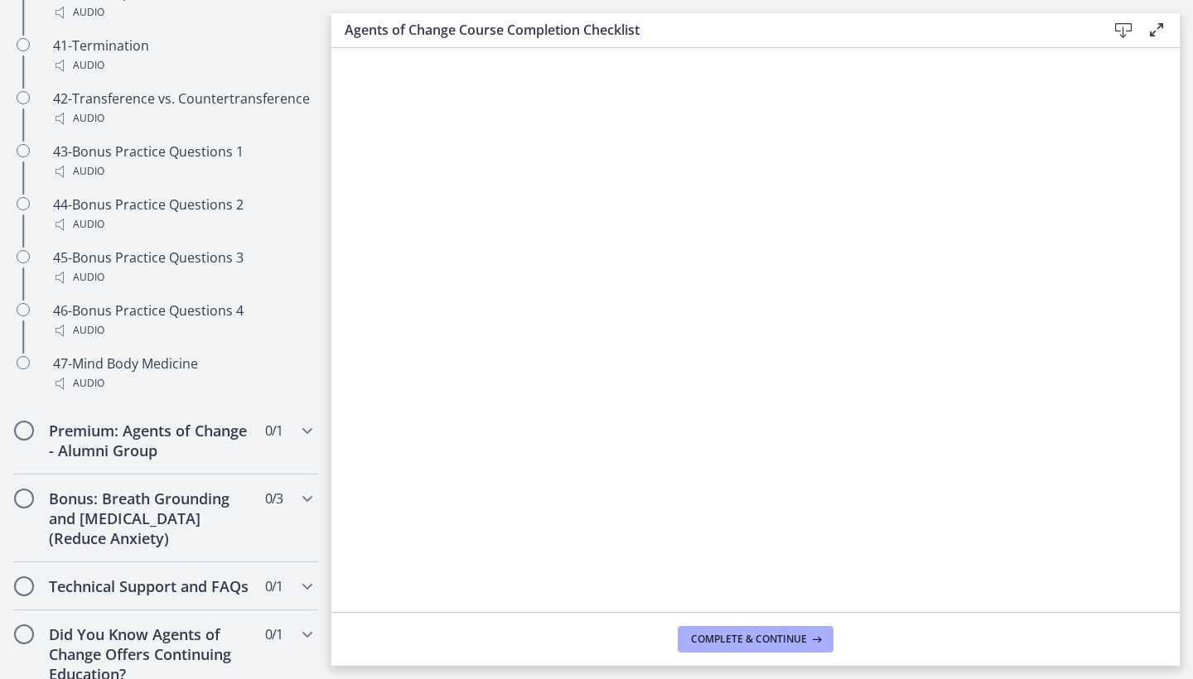
scroll to position [3279, 0]
click at [200, 422] on h2 "Premium: Agents of Change - Alumni Group" at bounding box center [150, 442] width 202 height 40
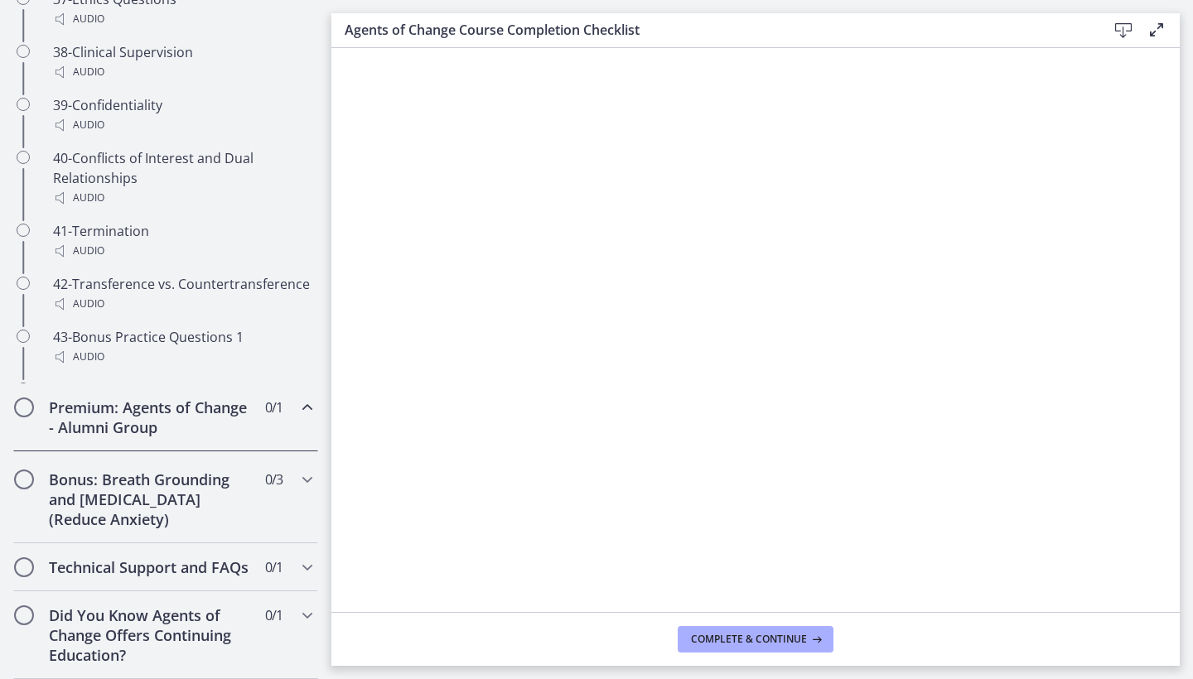
scroll to position [781, 0]
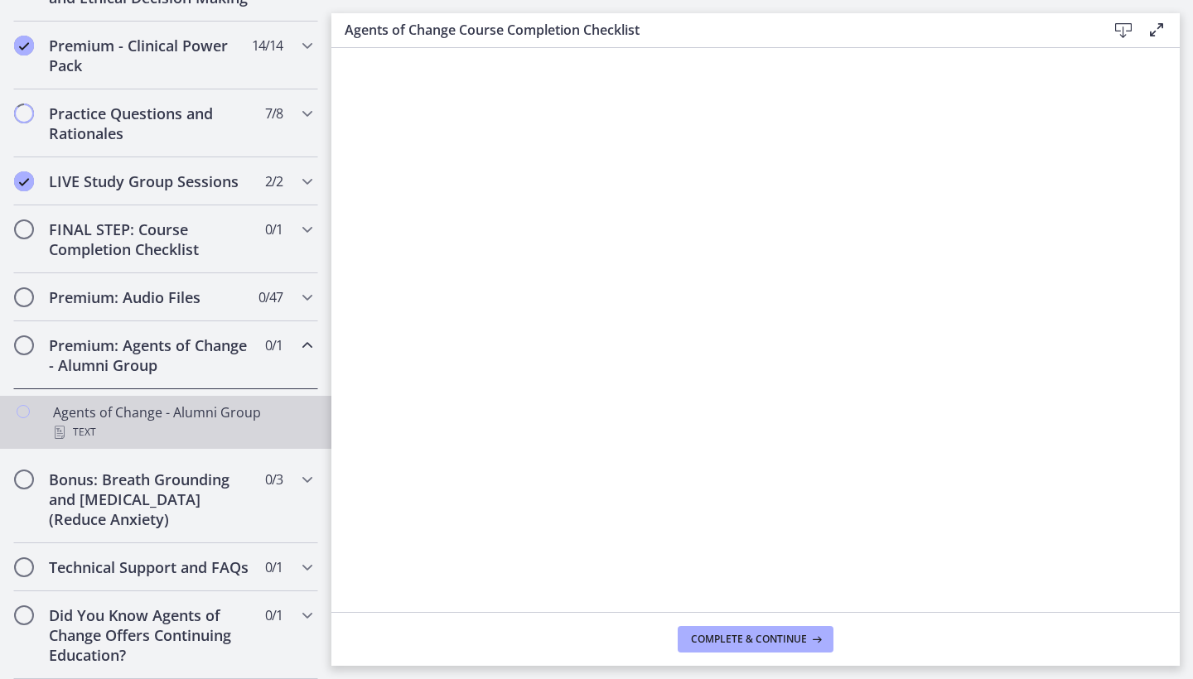
click at [178, 437] on div "Text" at bounding box center [182, 432] width 258 height 20
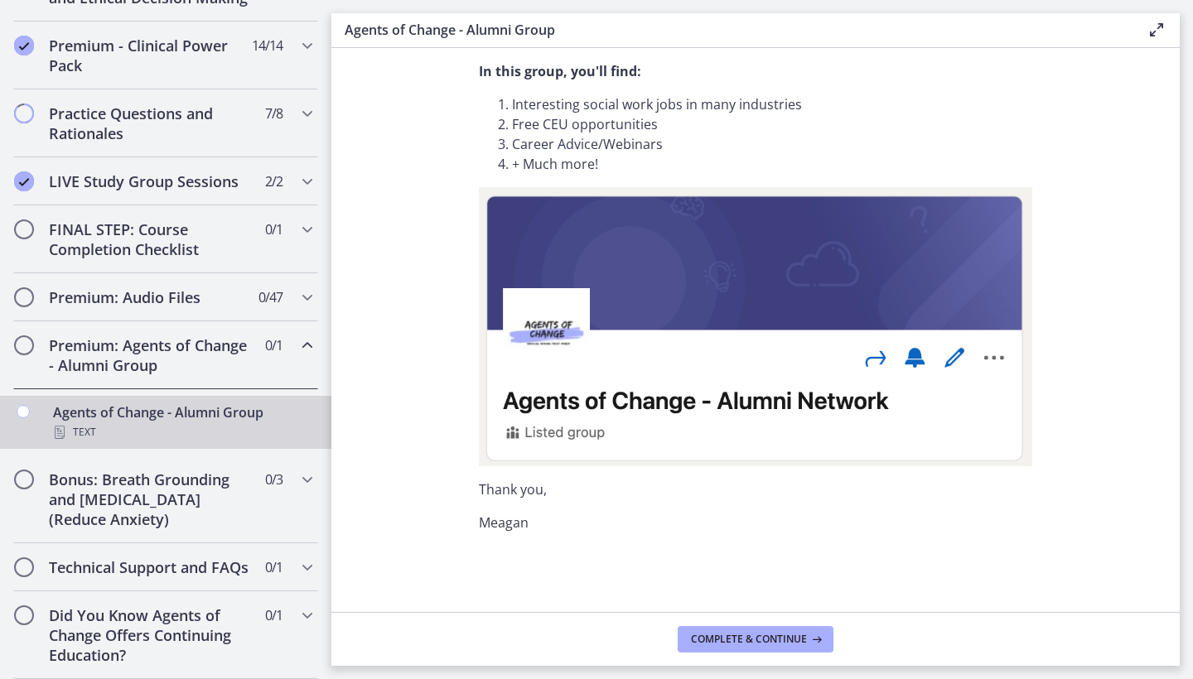
scroll to position [119, 0]
click at [207, 485] on h2 "Bonus: Breath Grounding and [MEDICAL_DATA] (Reduce Anxiety)" at bounding box center [150, 500] width 202 height 60
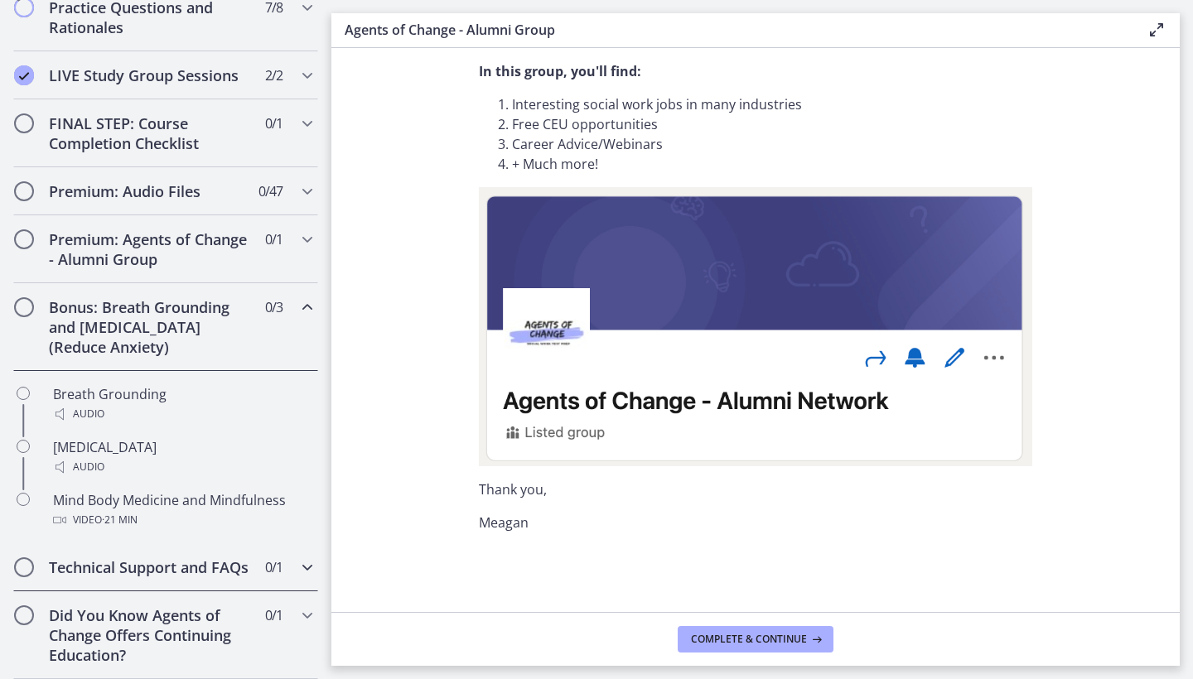
click at [186, 584] on div "Technical Support and FAQs 0 / 1 Completed" at bounding box center [165, 567] width 305 height 48
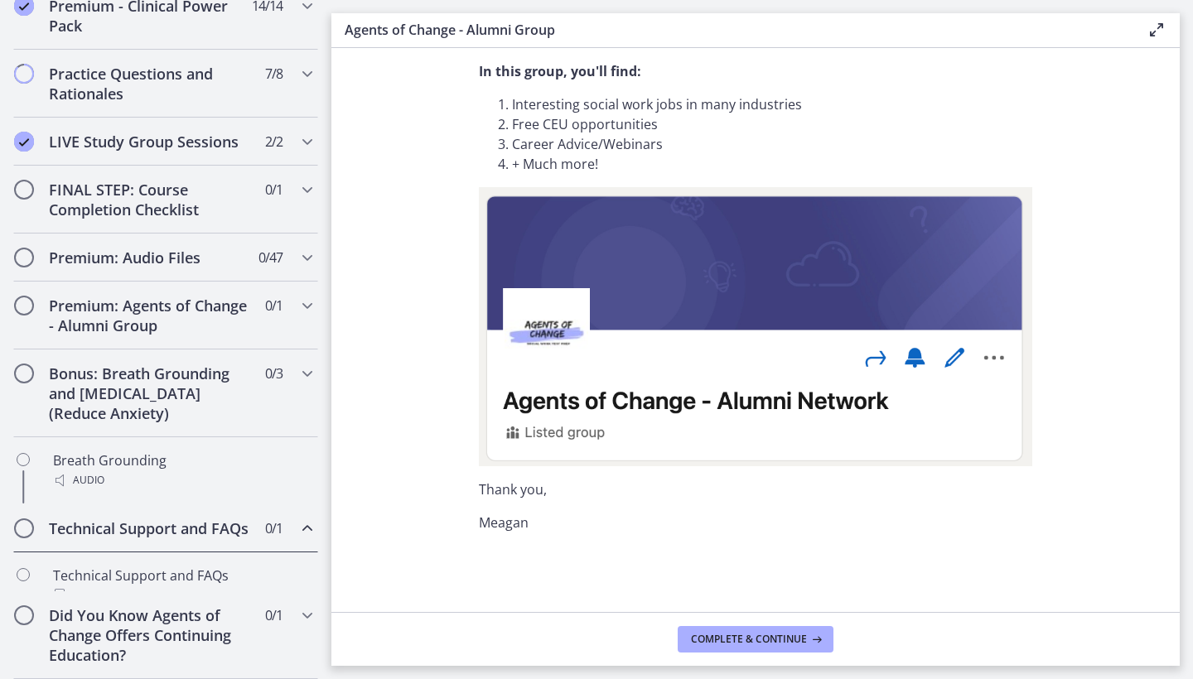
scroll to position [781, 0]
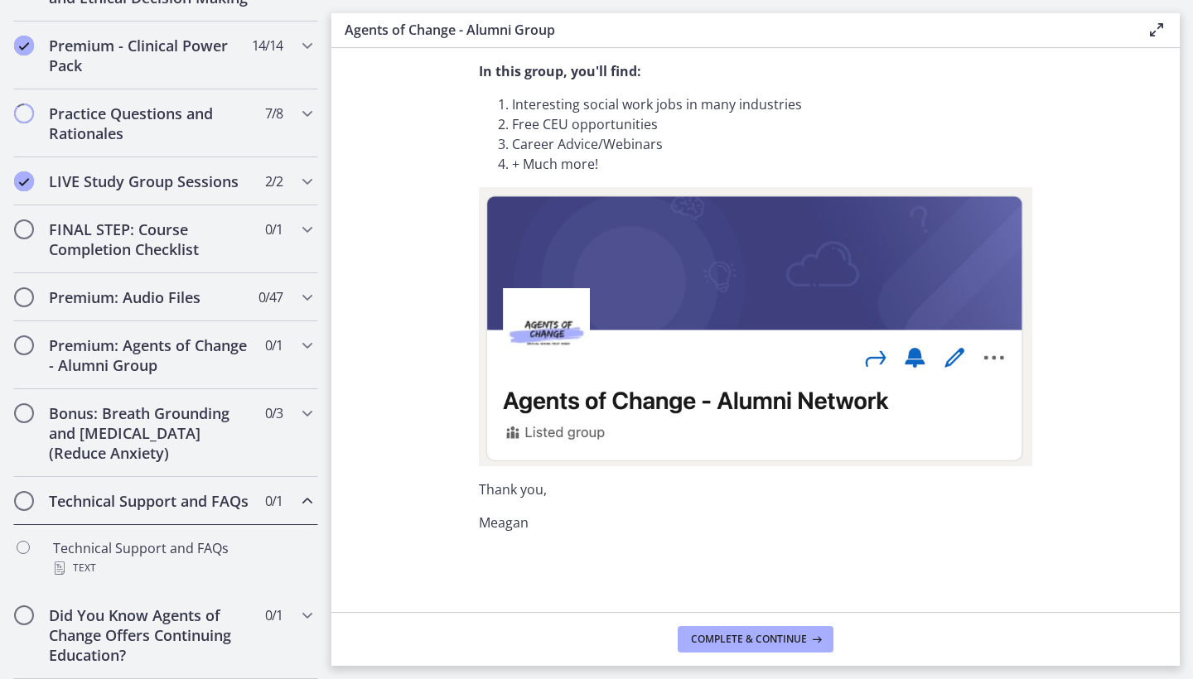
click at [171, 504] on h2 "Technical Support and FAQs" at bounding box center [150, 501] width 202 height 20
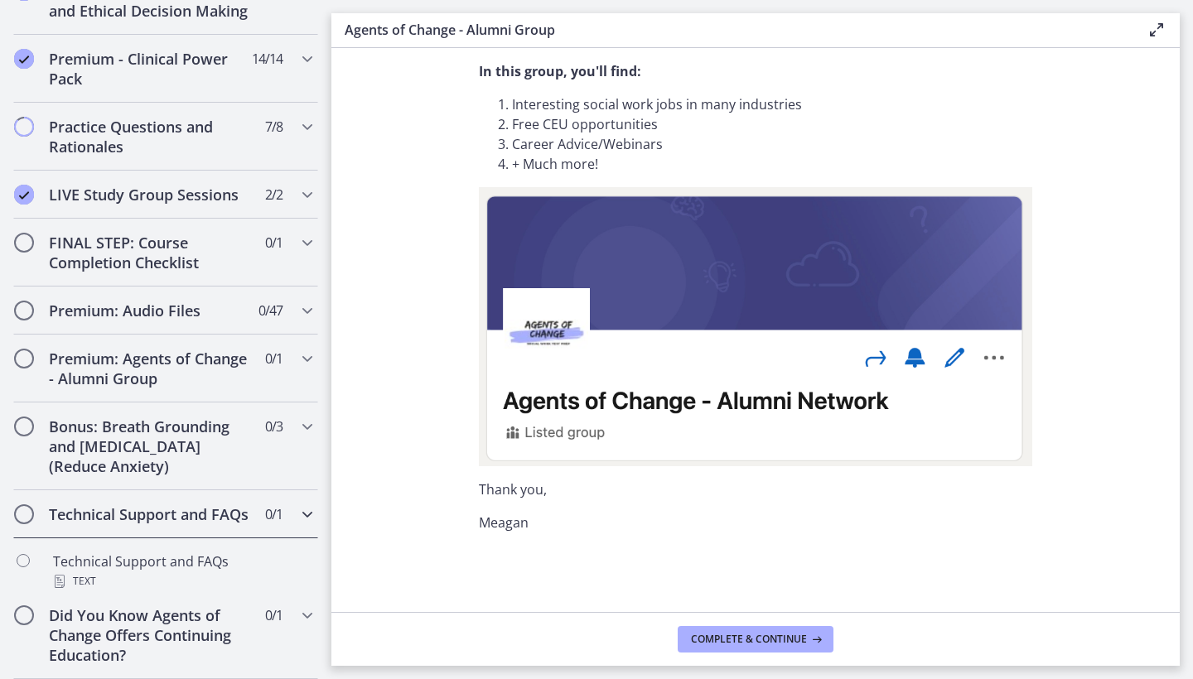
scroll to position [715, 0]
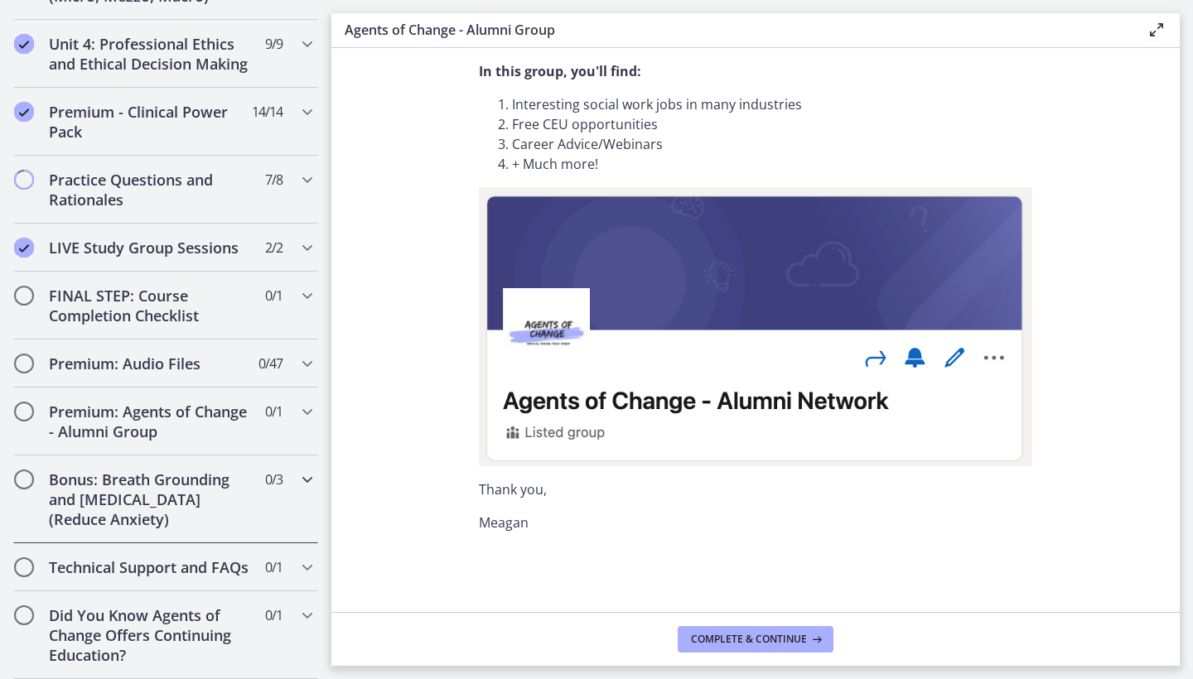
click at [171, 504] on h2 "Bonus: Breath Grounding and [MEDICAL_DATA] (Reduce Anxiety)" at bounding box center [150, 500] width 202 height 60
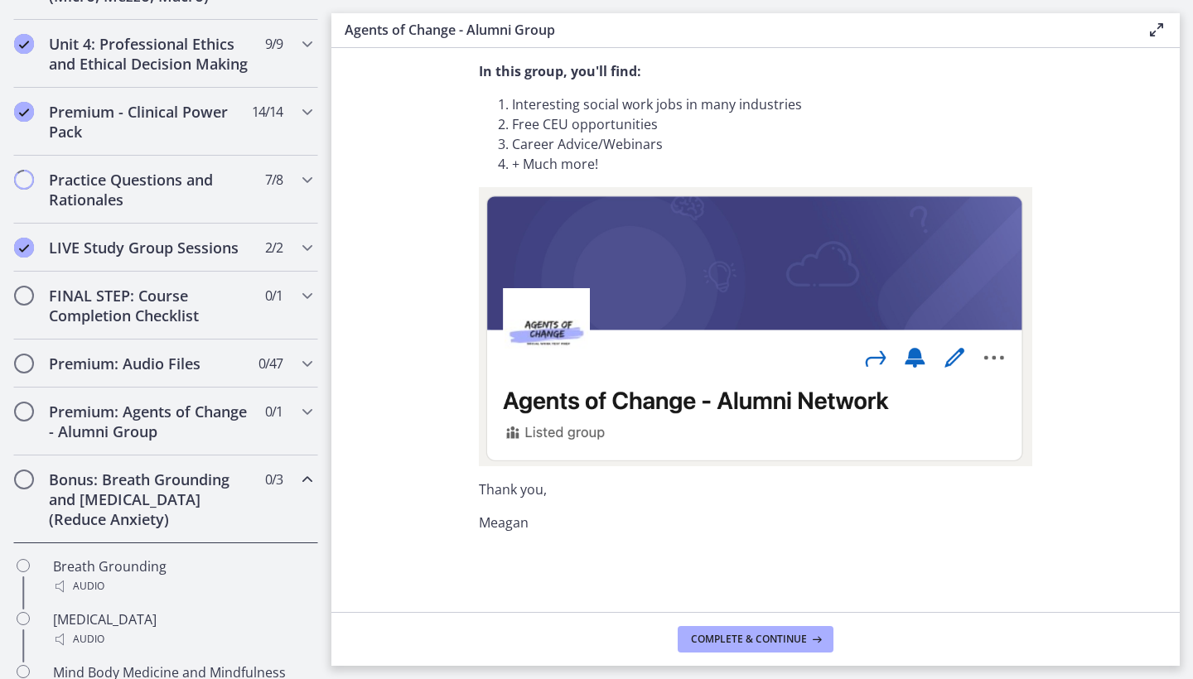
click at [171, 517] on h2 "Bonus: Breath Grounding and [MEDICAL_DATA] (Reduce Anxiety)" at bounding box center [150, 500] width 202 height 60
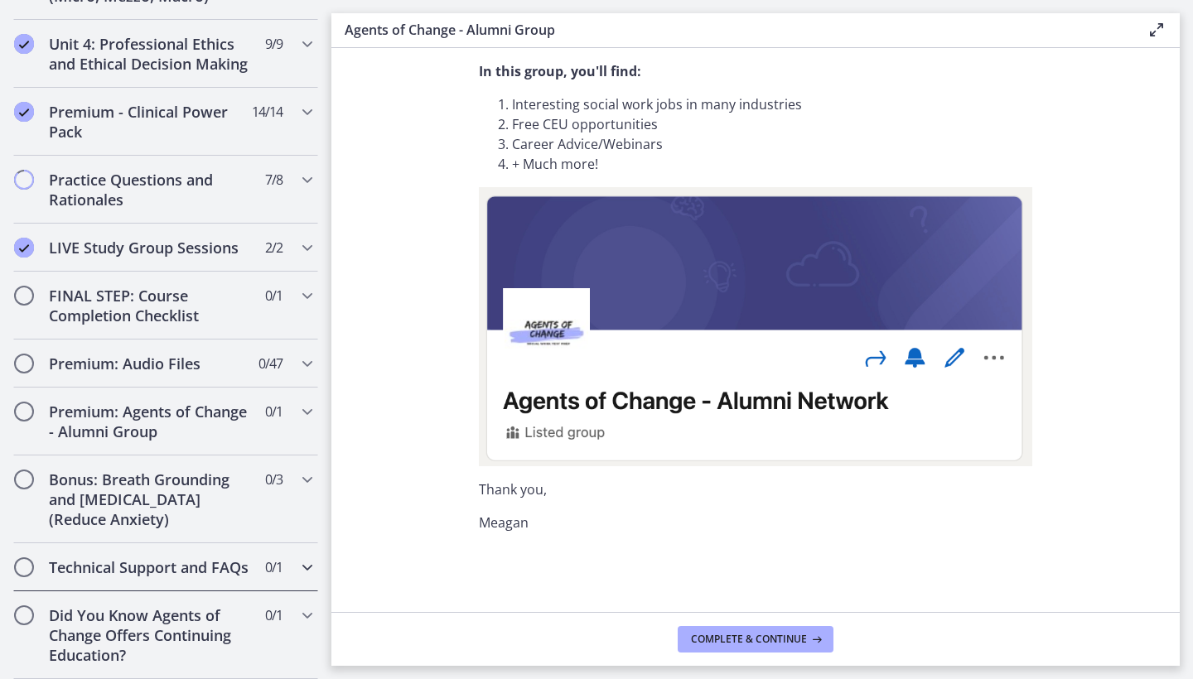
click at [160, 572] on h2 "Technical Support and FAQs" at bounding box center [150, 567] width 202 height 20
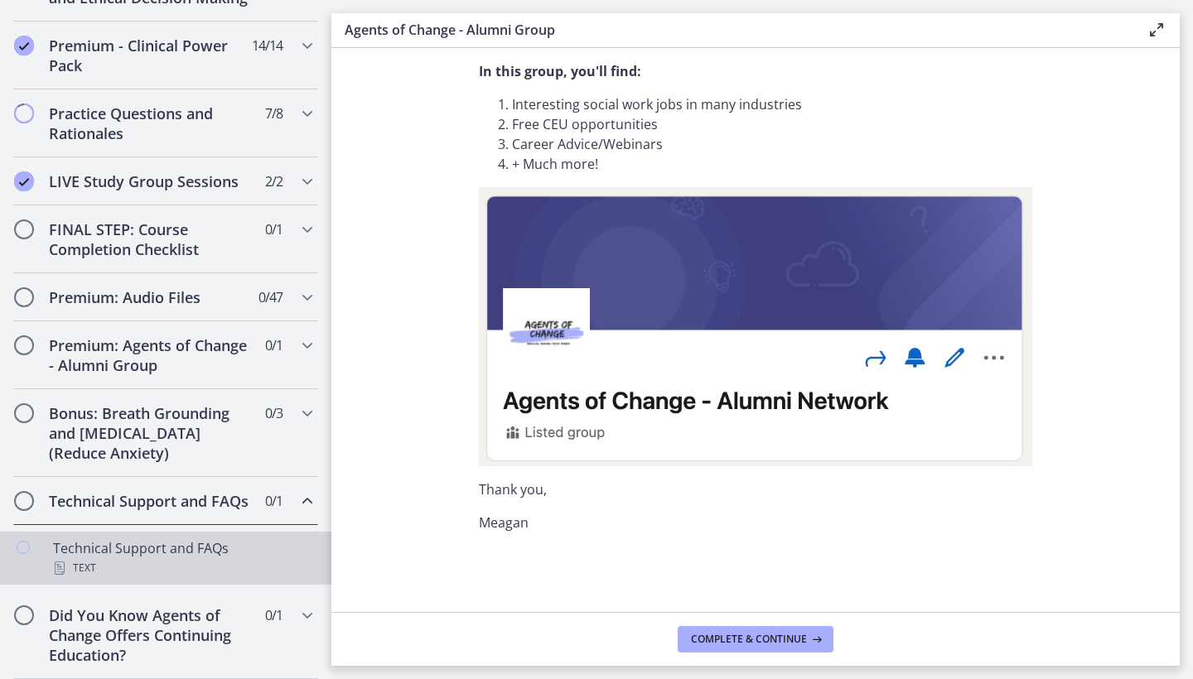
scroll to position [781, 0]
click at [158, 557] on div "Technical Support and FAQs Text" at bounding box center [182, 558] width 258 height 40
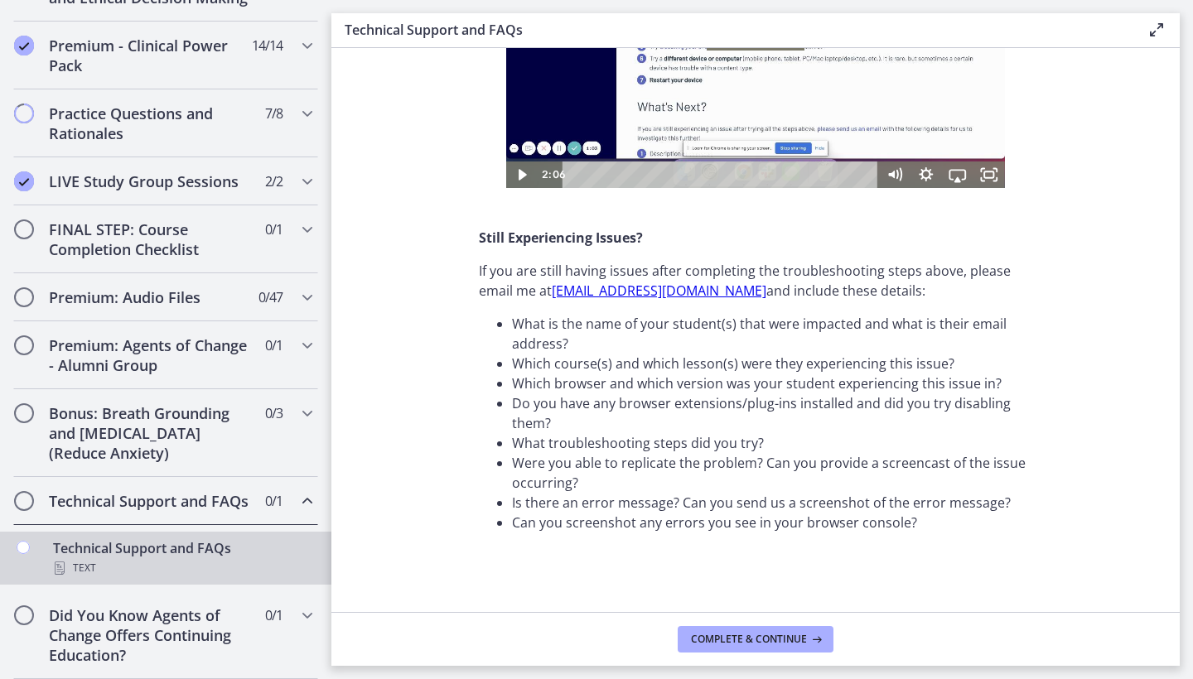
scroll to position [528, 0]
click at [716, 644] on span "Complete & continue" at bounding box center [749, 639] width 116 height 13
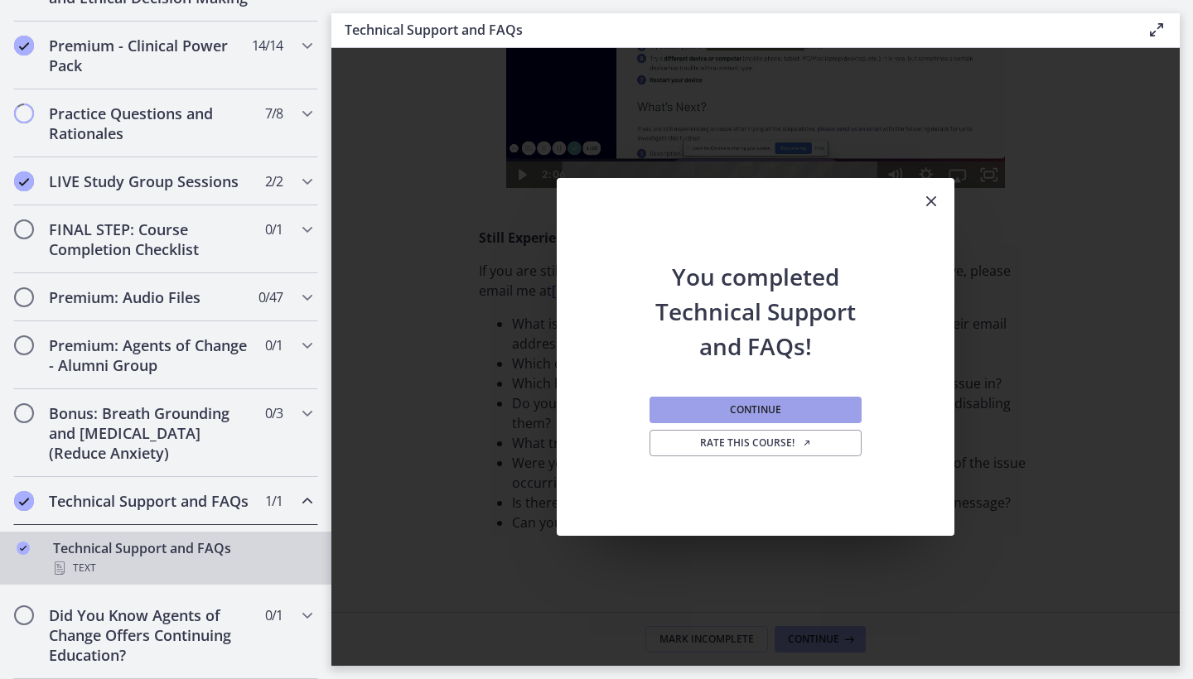
click at [759, 410] on span "Continue" at bounding box center [755, 409] width 51 height 13
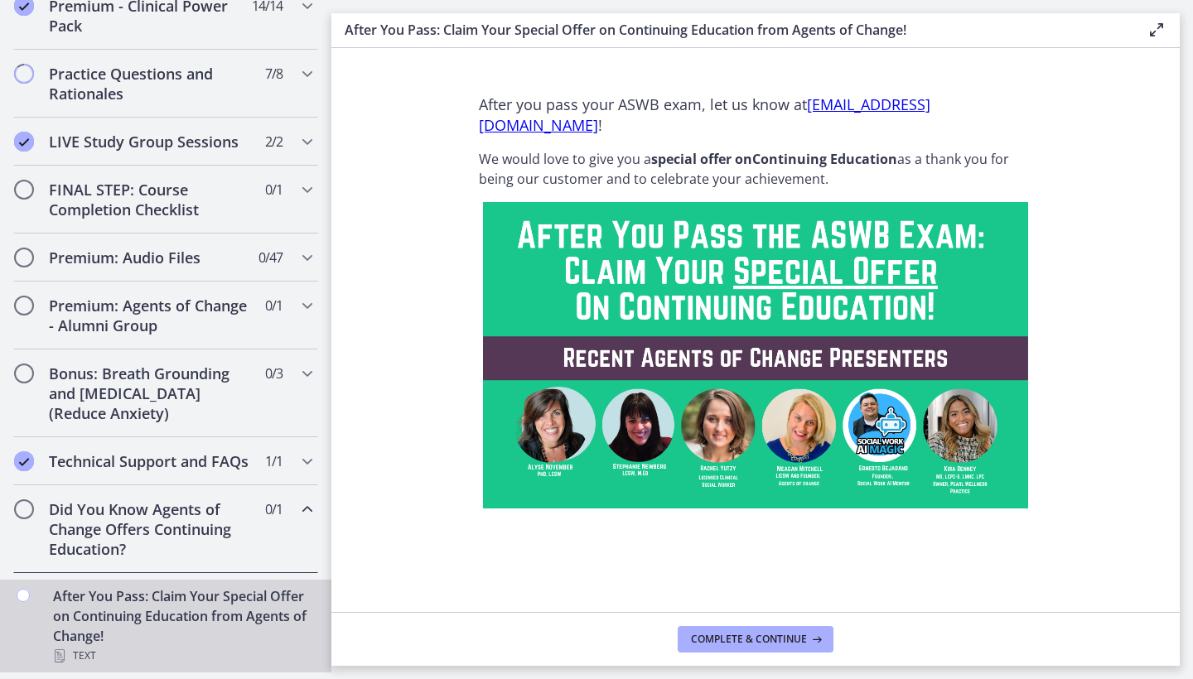
scroll to position [821, 0]
click at [152, 600] on div "After You Pass: Claim Your Special Offer on Continuing Education from Agents of…" at bounding box center [182, 626] width 258 height 80
click at [166, 550] on h2 "Did You Know Agents of Change Offers Continuing Education?" at bounding box center [150, 529] width 202 height 60
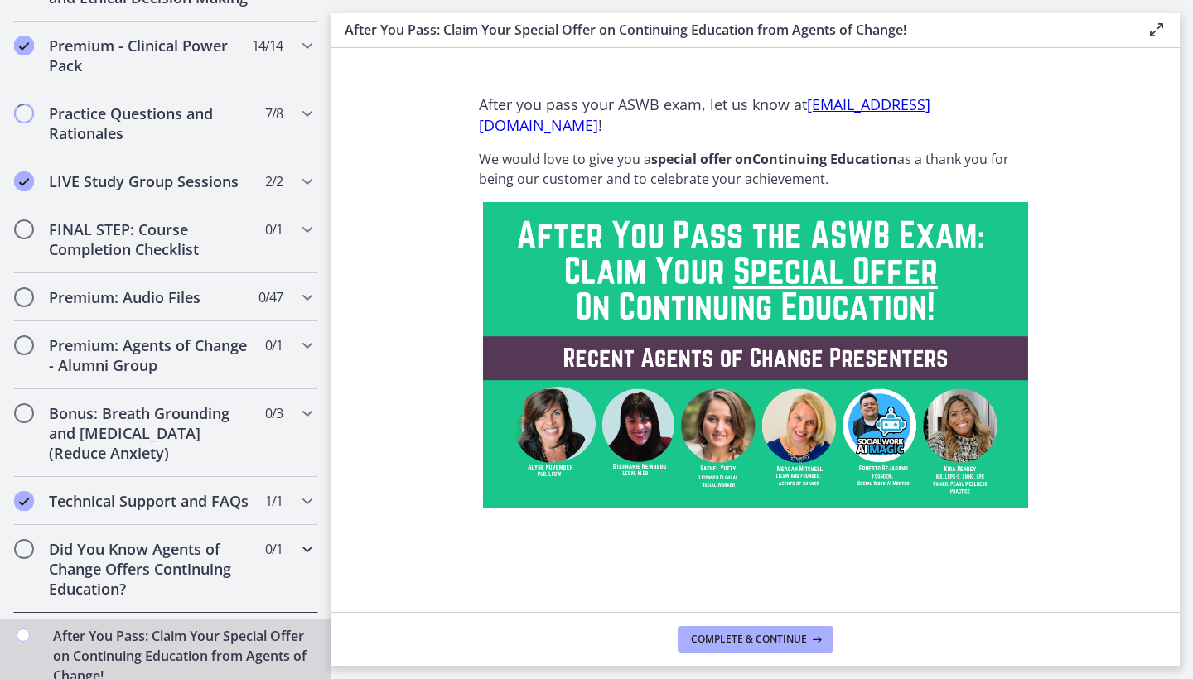
scroll to position [715, 0]
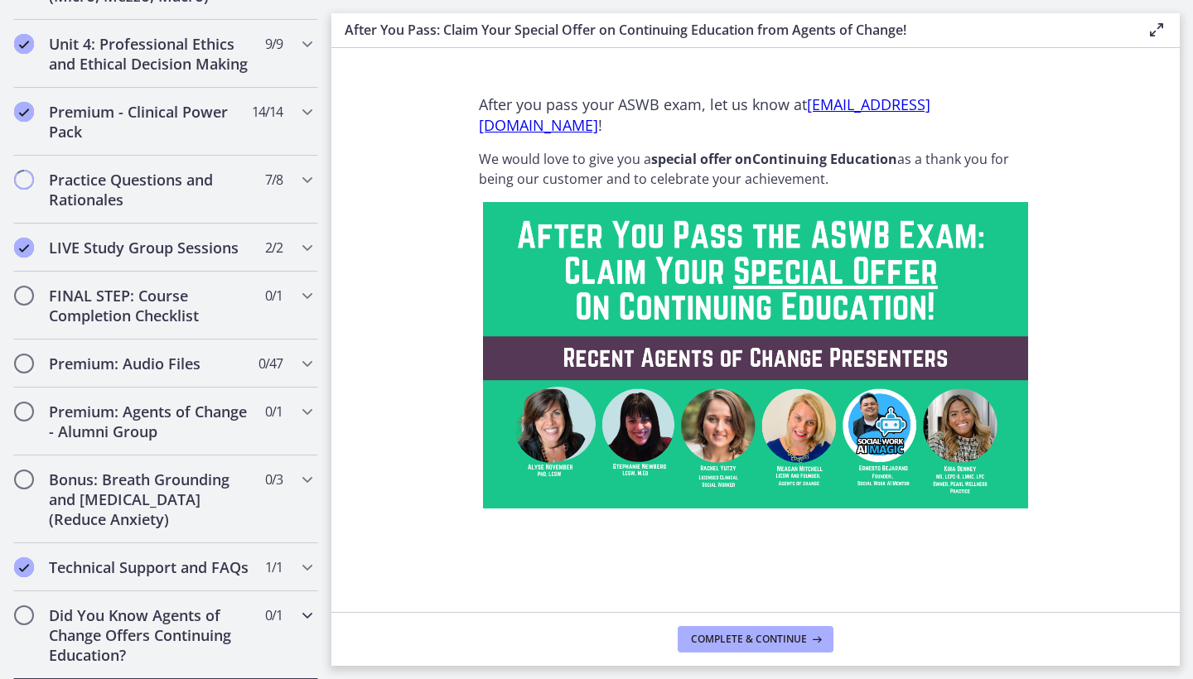
click at [155, 620] on h2 "Did You Know Agents of Change Offers Continuing Education?" at bounding box center [150, 635] width 202 height 60
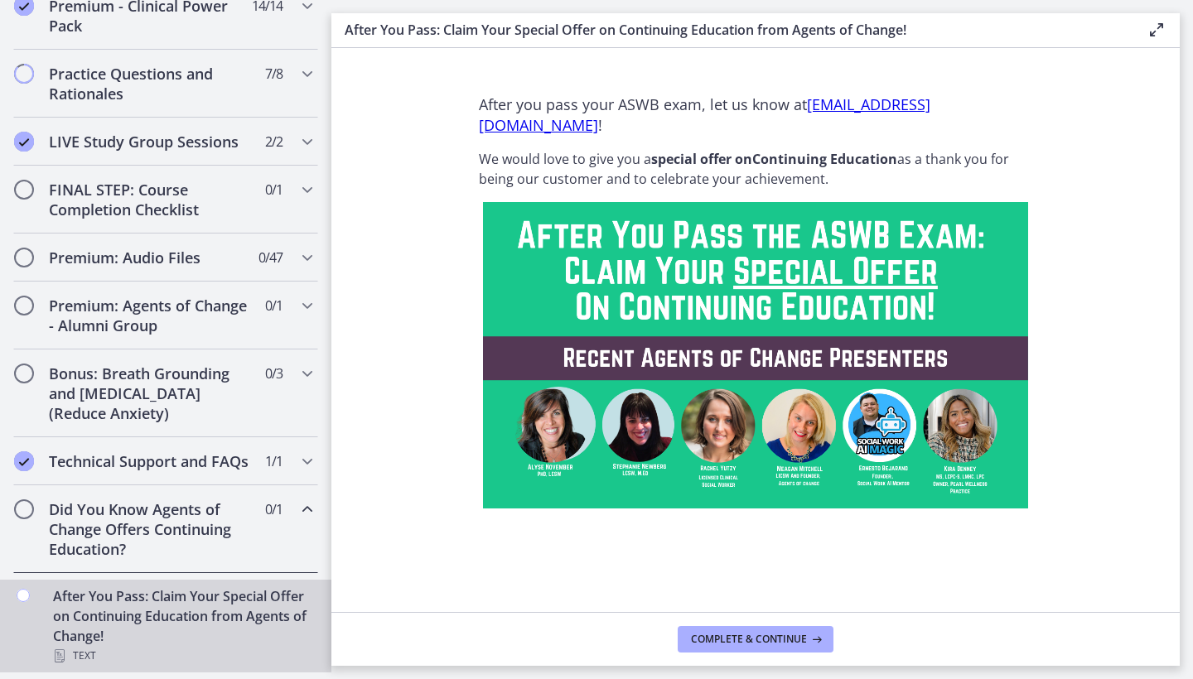
click at [143, 534] on h2 "Did You Know Agents of Change Offers Continuing Education?" at bounding box center [150, 529] width 202 height 60
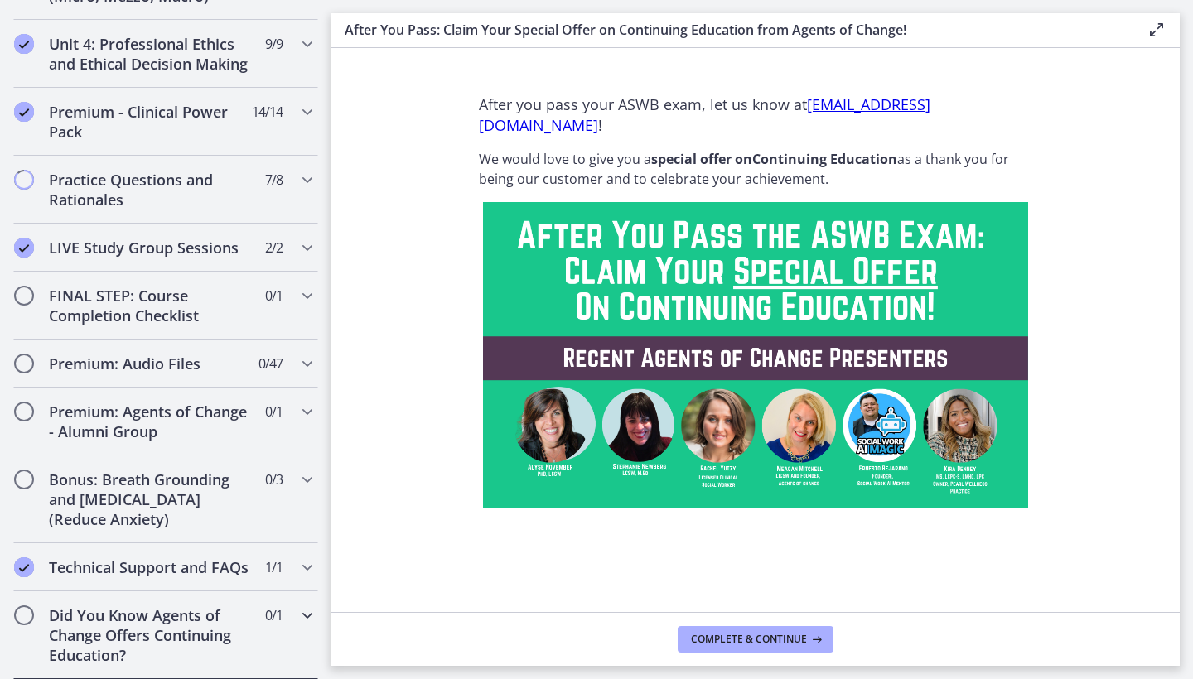
scroll to position [0, 0]
click at [258, 628] on div "Did You Know Agents of Change Offers Continuing Education? 0 / 1 Completed" at bounding box center [165, 635] width 305 height 88
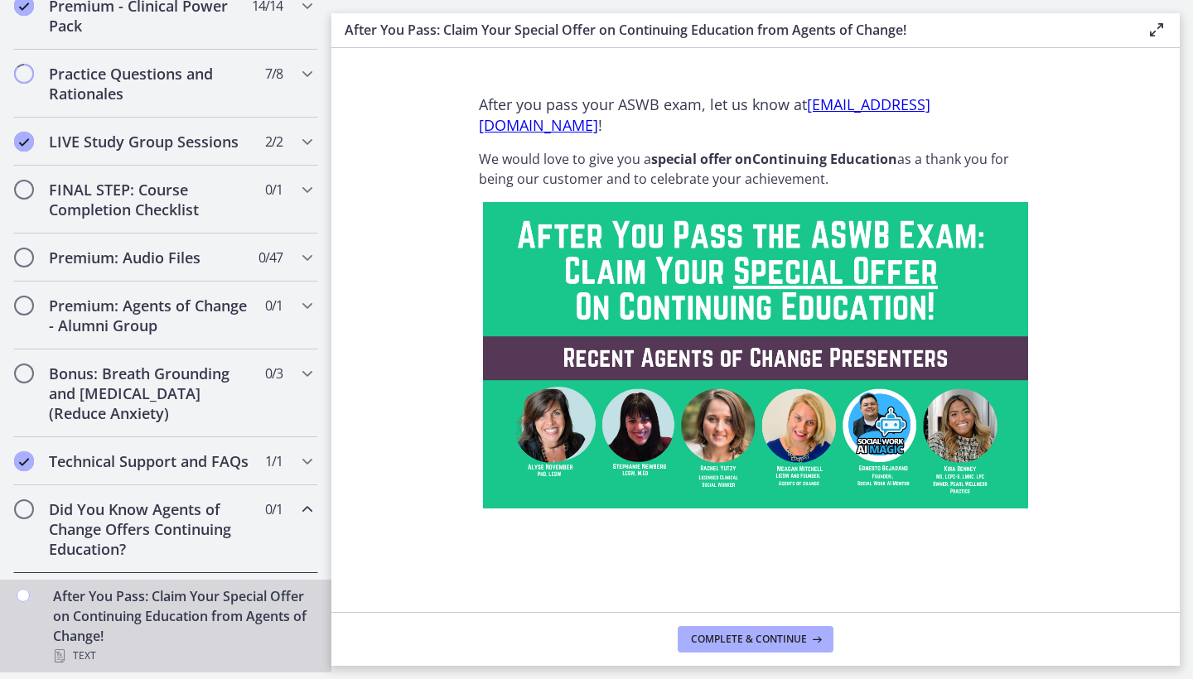
scroll to position [821, 0]
click at [309, 509] on icon "Chapters" at bounding box center [307, 509] width 20 height 20
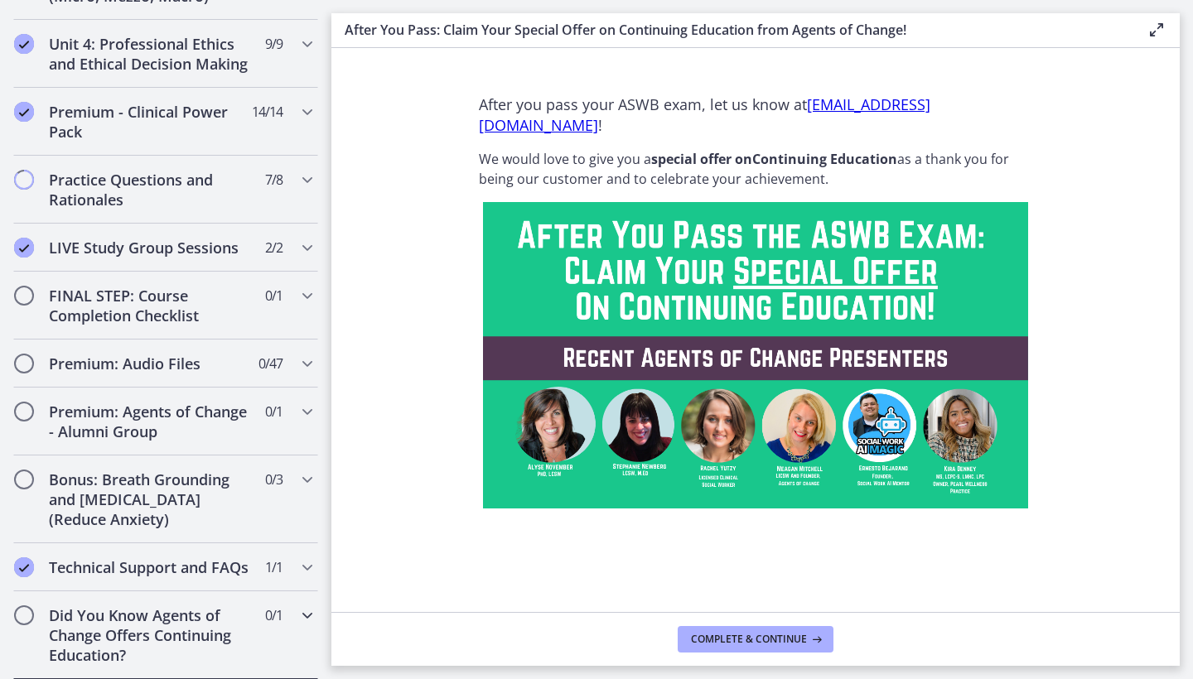
scroll to position [0, 0]
click at [270, 501] on div "Bonus: Breath Grounding and Guided Imagery (Reduce Anxiety) 0 / 3 Completed" at bounding box center [165, 500] width 305 height 88
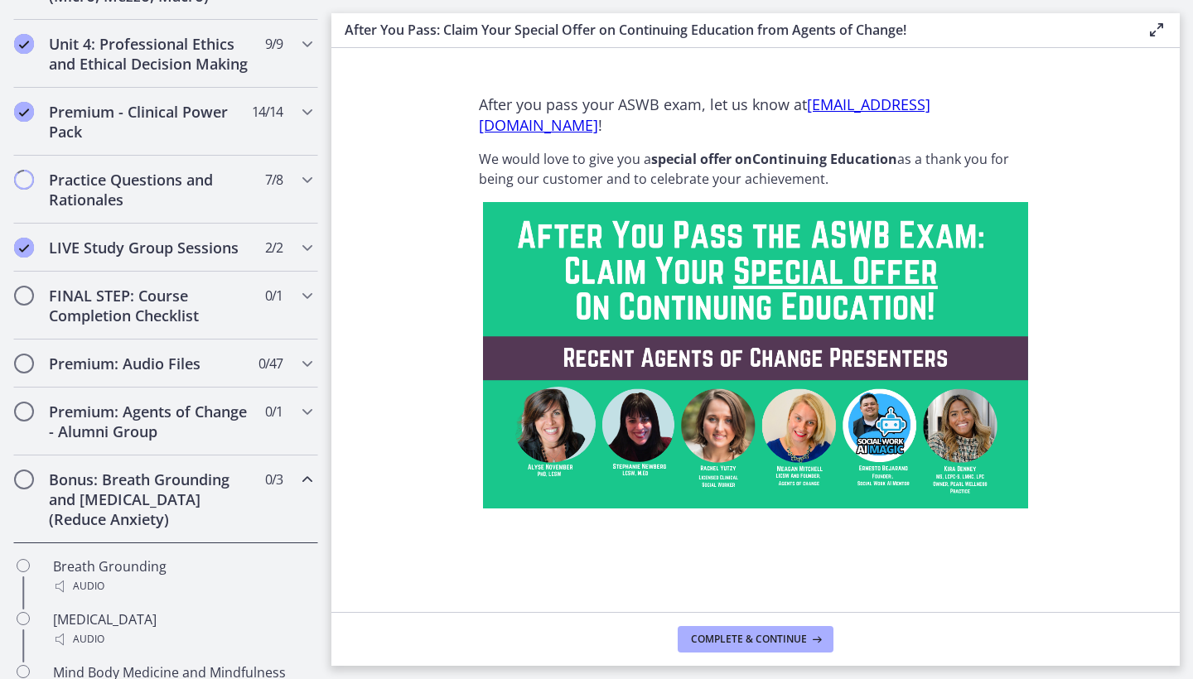
click at [270, 502] on div "Bonus: Breath Grounding and Guided Imagery (Reduce Anxiety) 0 / 3 Completed" at bounding box center [165, 500] width 305 height 88
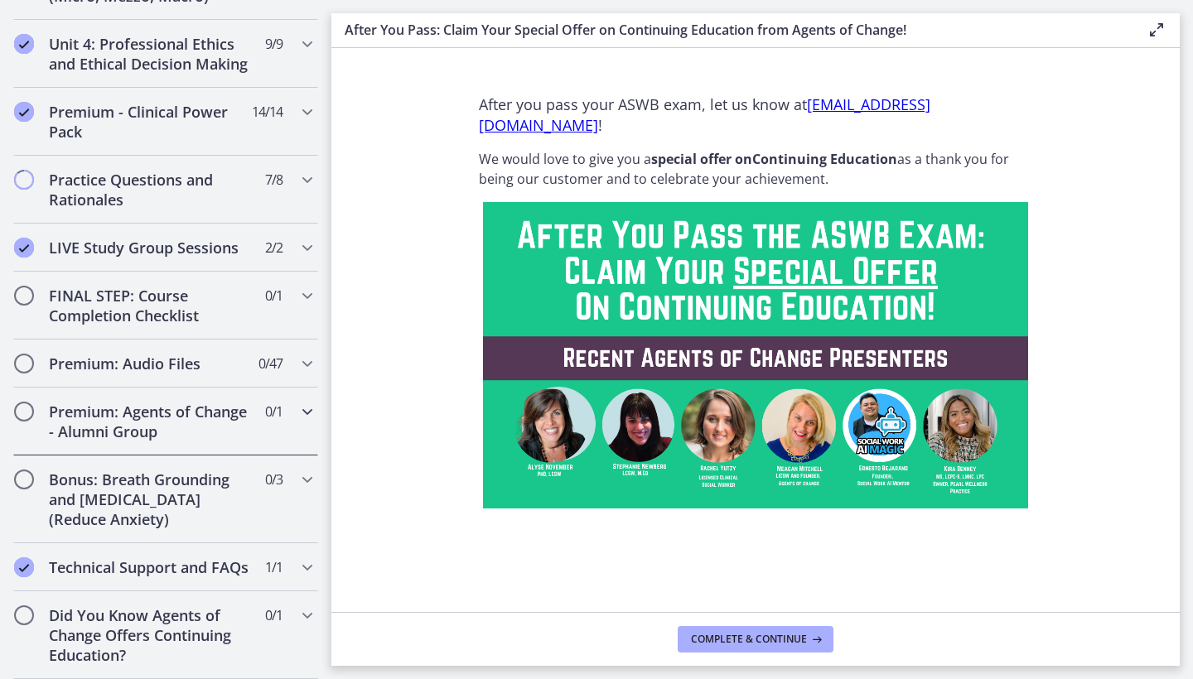
click at [270, 413] on span "0 / 1 Completed" at bounding box center [273, 412] width 17 height 20
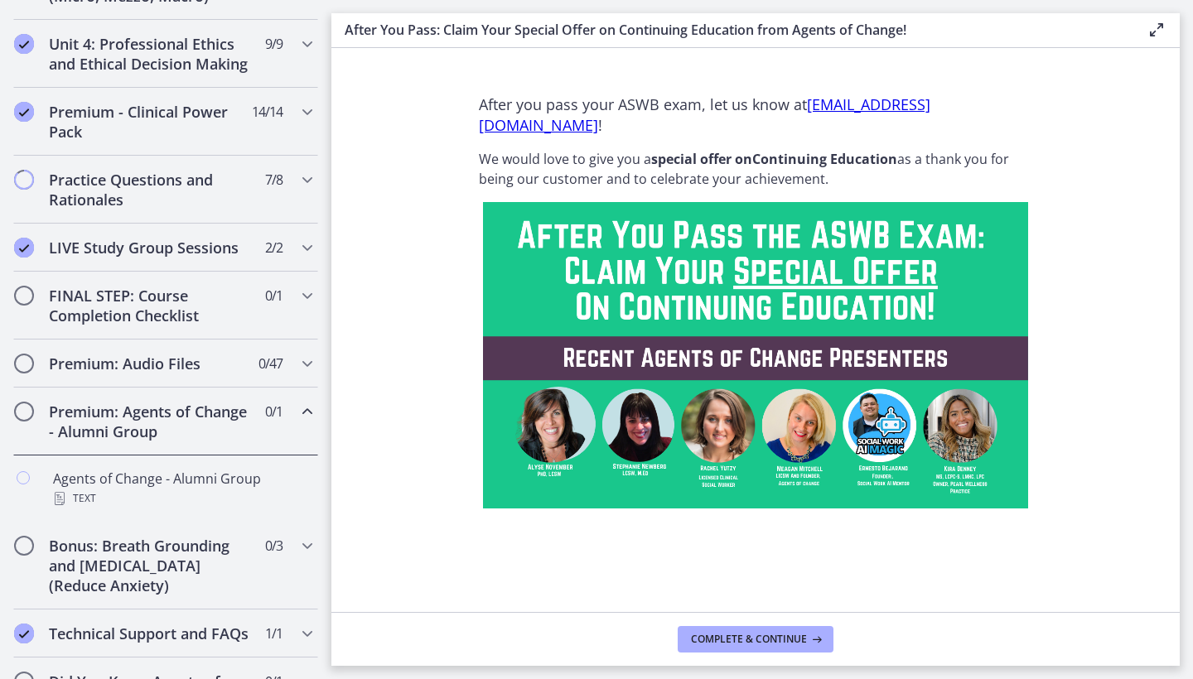
click at [222, 434] on h2 "Premium: Agents of Change - Alumni Group" at bounding box center [150, 422] width 202 height 40
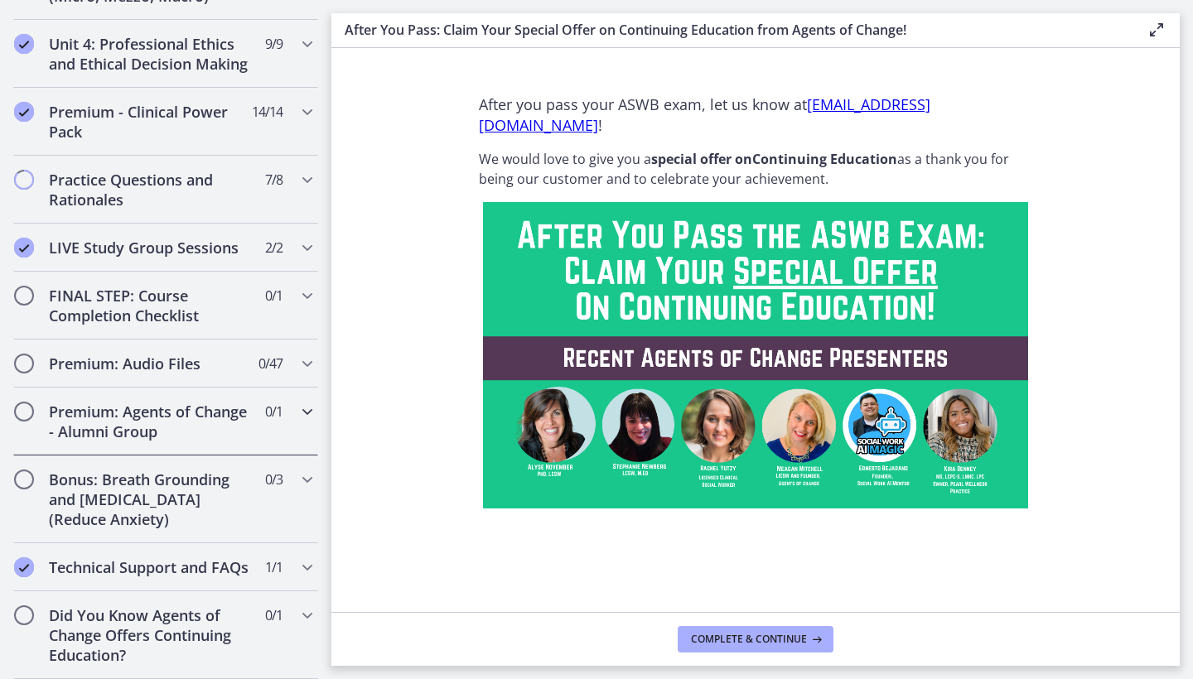
click at [222, 434] on h2 "Premium: Agents of Change - Alumni Group" at bounding box center [150, 422] width 202 height 40
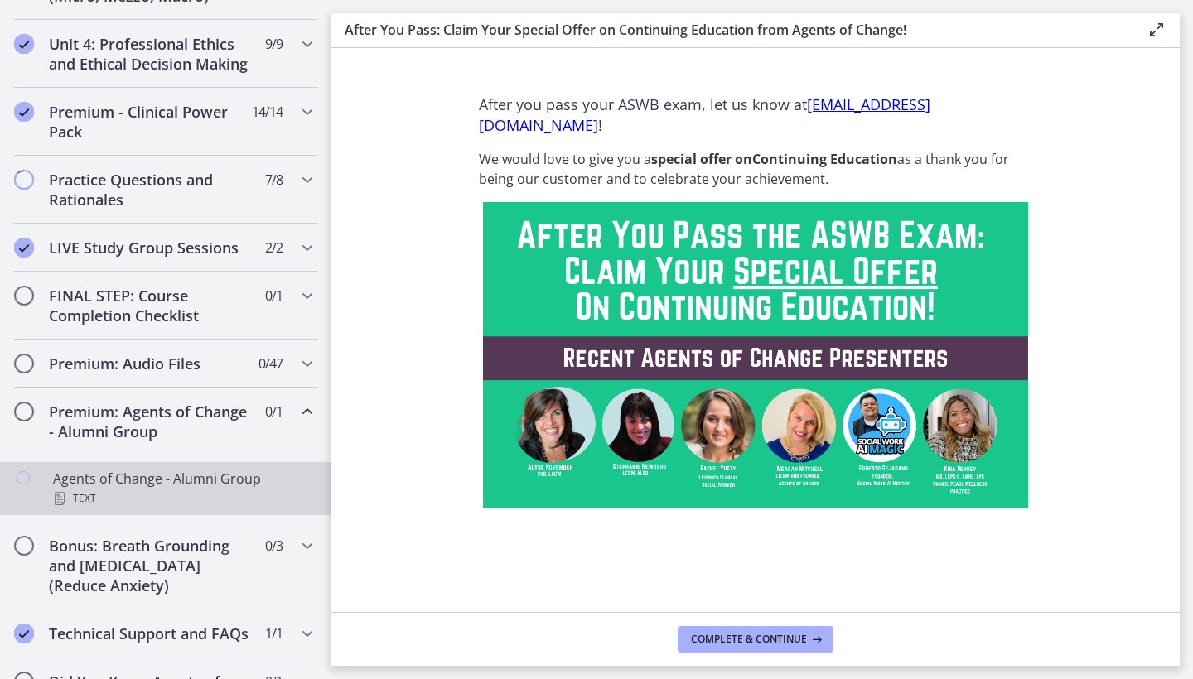
click at [213, 477] on div "Agents of Change - Alumni Group Text" at bounding box center [182, 489] width 258 height 40
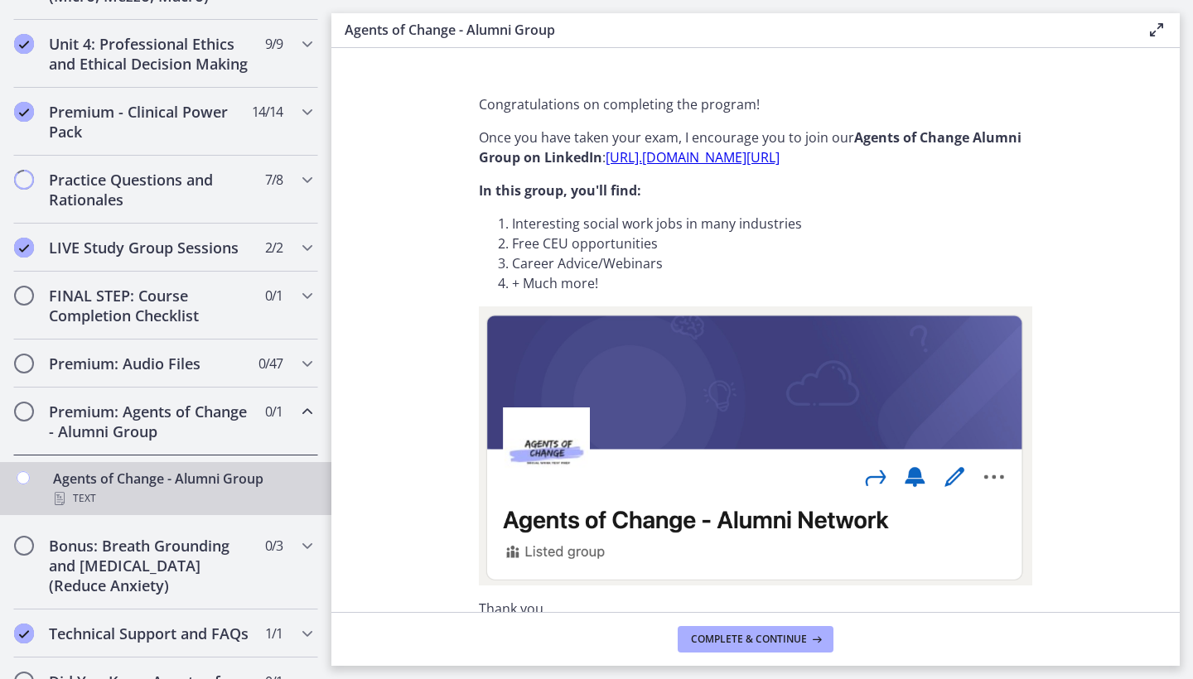
click at [215, 477] on div "Agents of Change - Alumni Group Text" at bounding box center [182, 489] width 258 height 40
click at [233, 421] on h2 "Premium: Agents of Change - Alumni Group" at bounding box center [150, 422] width 202 height 40
